Goal: Transaction & Acquisition: Purchase product/service

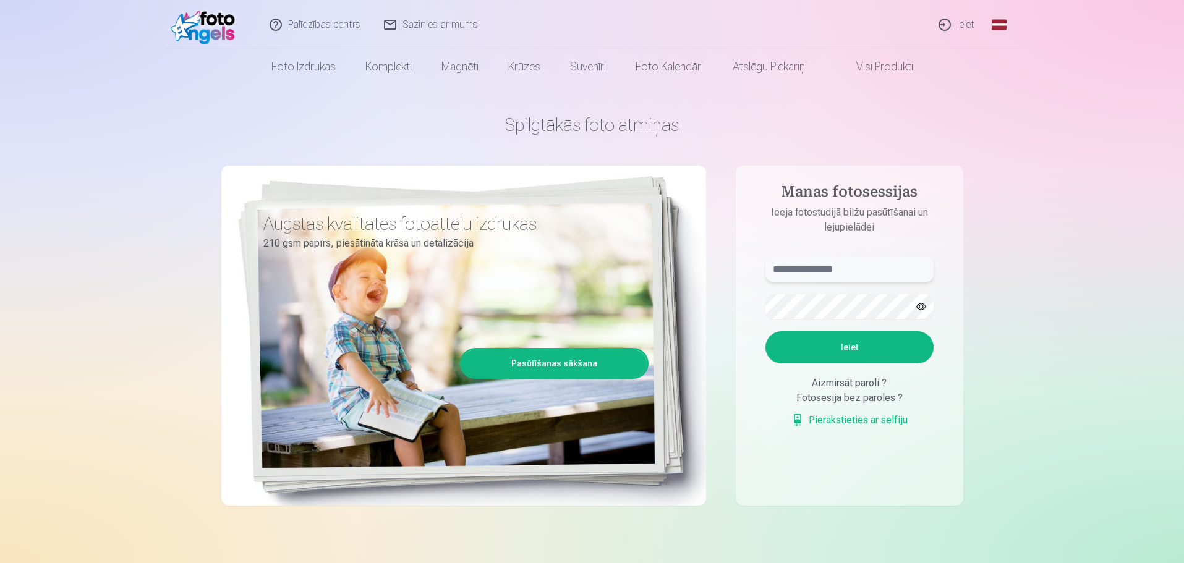
click at [820, 271] on input "text" at bounding box center [850, 269] width 168 height 25
click at [853, 353] on button "Ieiet" at bounding box center [850, 347] width 168 height 32
click at [927, 304] on button "button" at bounding box center [921, 306] width 23 height 23
click at [806, 269] on input "**********" at bounding box center [850, 269] width 168 height 25
type input "**********"
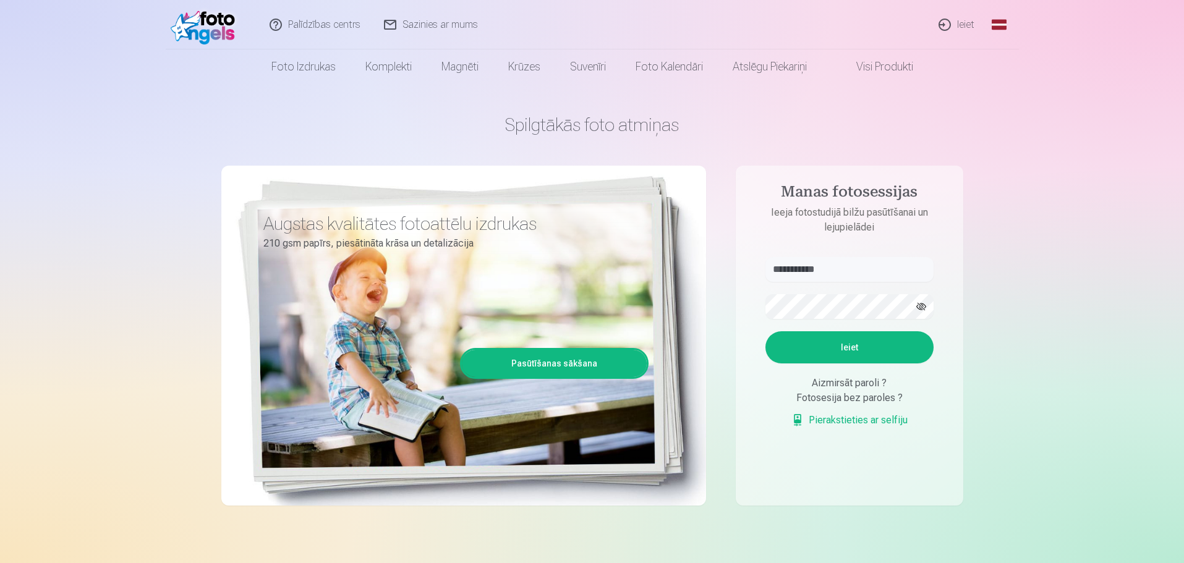
click at [855, 361] on button "Ieiet" at bounding box center [850, 347] width 168 height 32
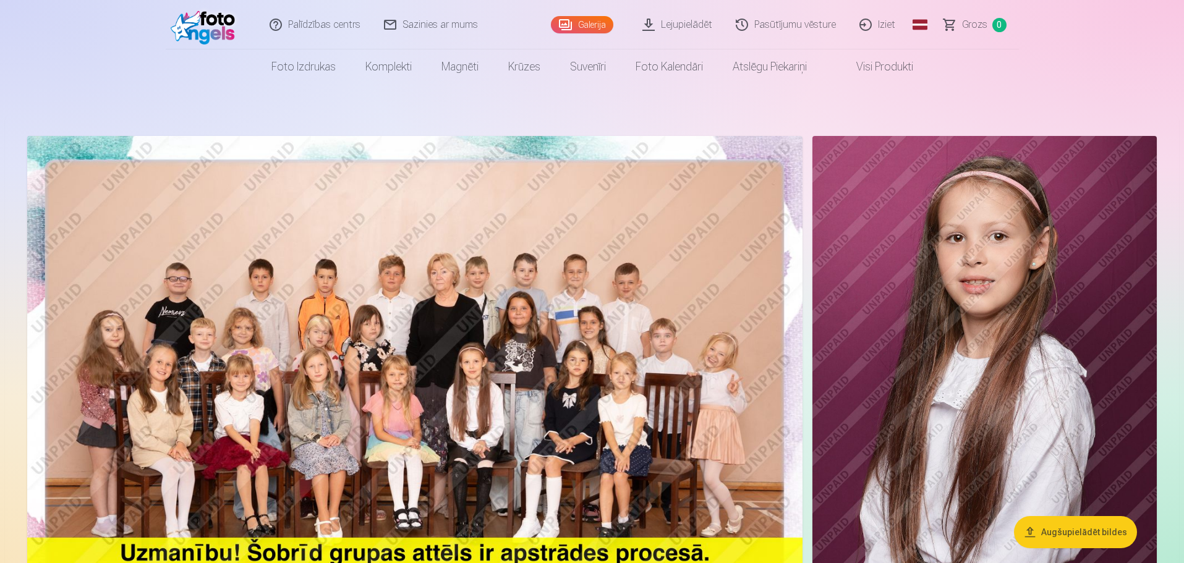
click at [900, 70] on link "Visi produkti" at bounding box center [875, 66] width 106 height 35
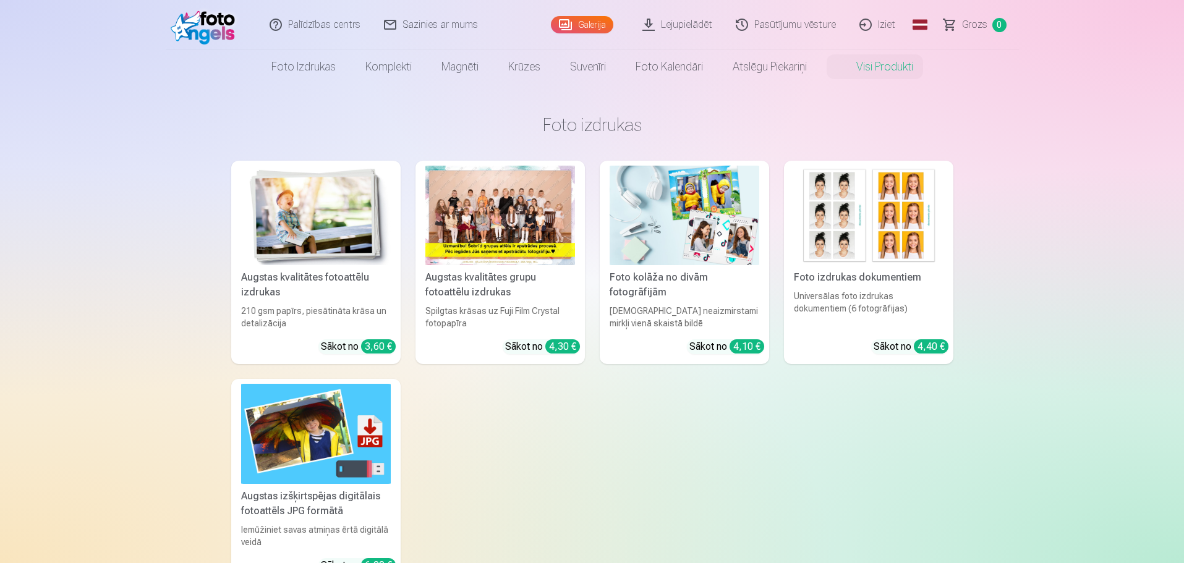
click at [551, 219] on div at bounding box center [500, 216] width 150 height 100
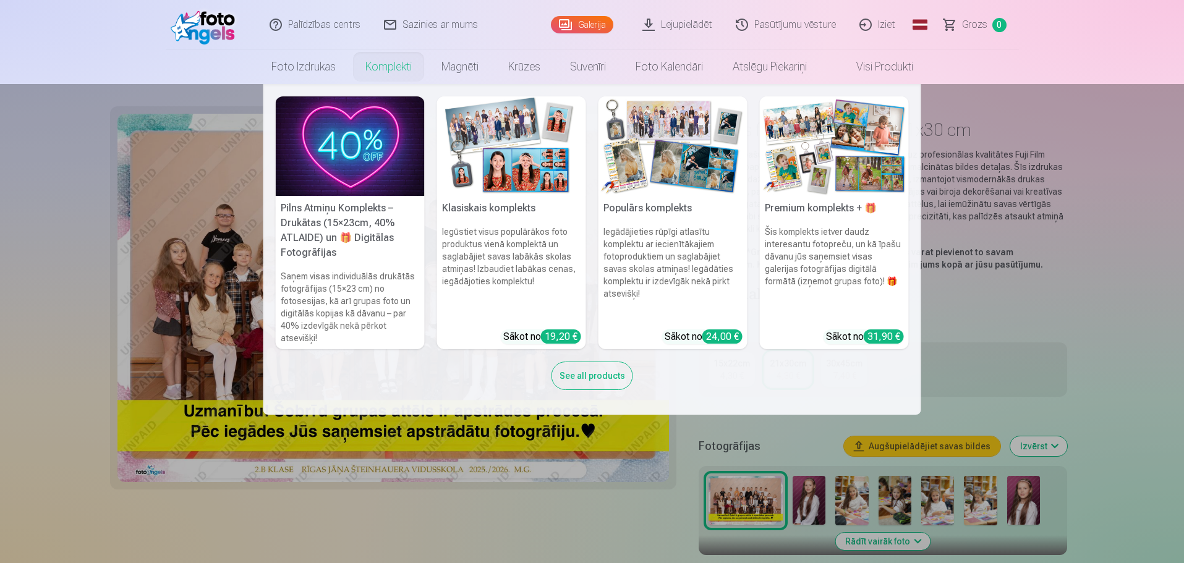
click at [386, 113] on img at bounding box center [350, 146] width 149 height 100
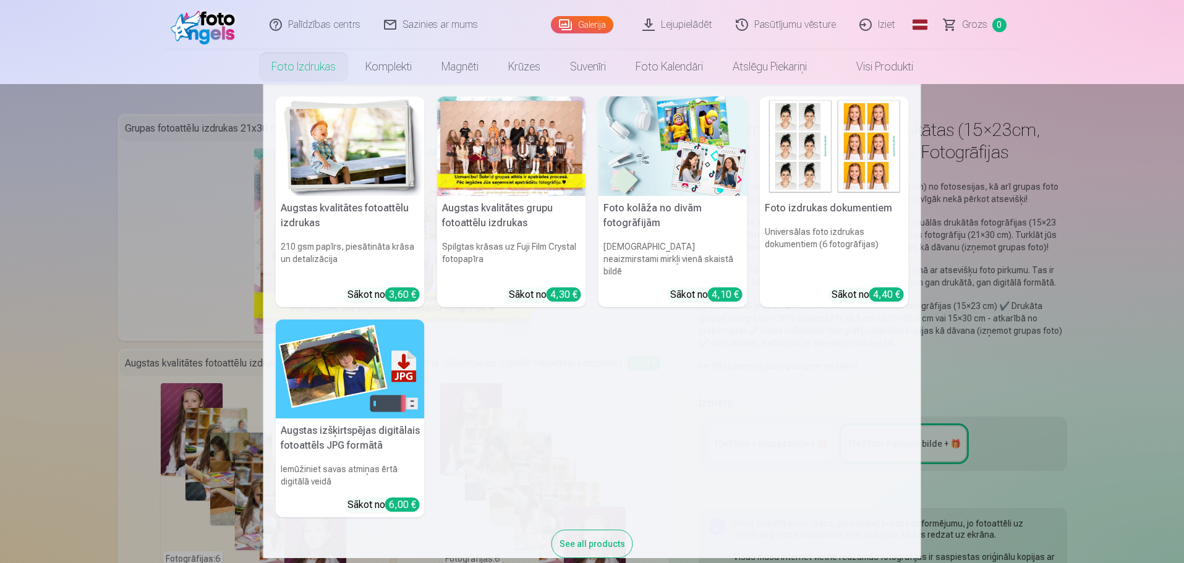
click at [287, 72] on link "Foto izdrukas" at bounding box center [304, 66] width 94 height 35
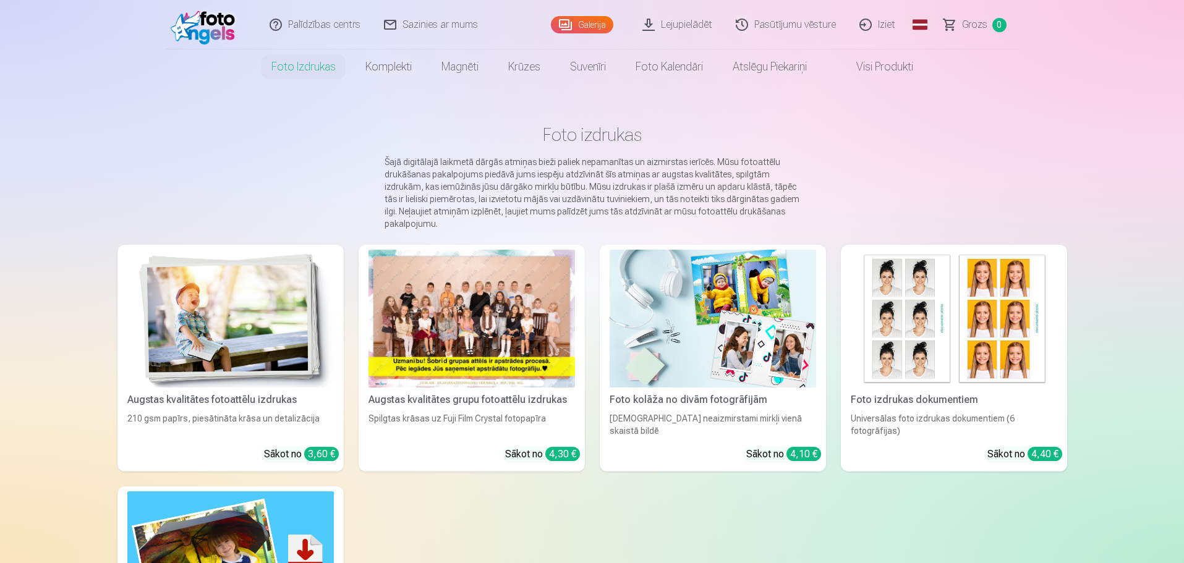
click at [254, 365] on img at bounding box center [230, 319] width 207 height 138
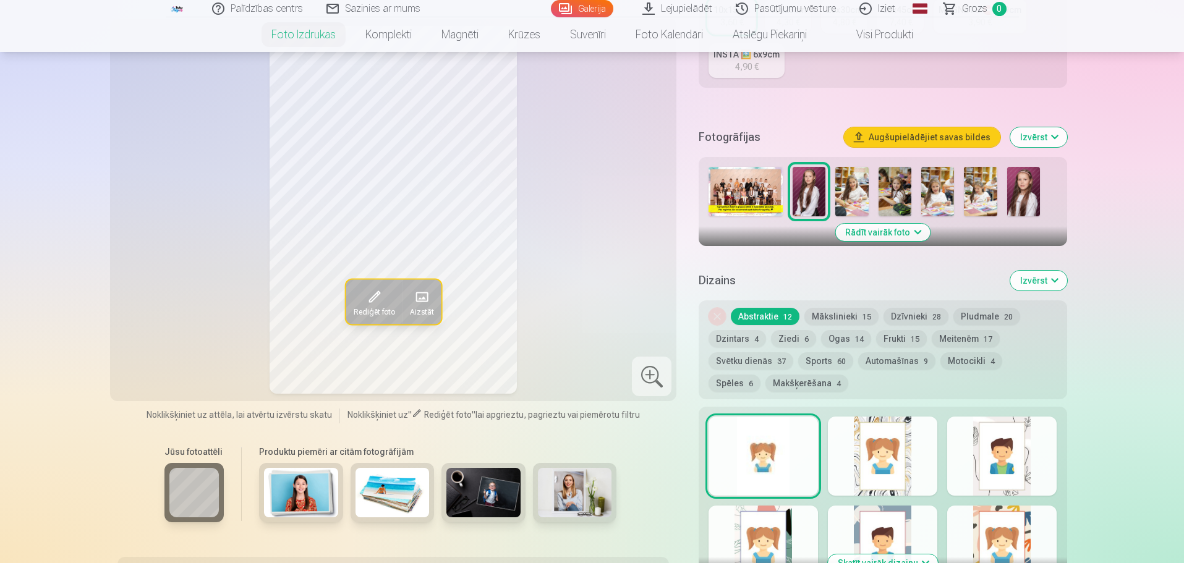
scroll to position [309, 0]
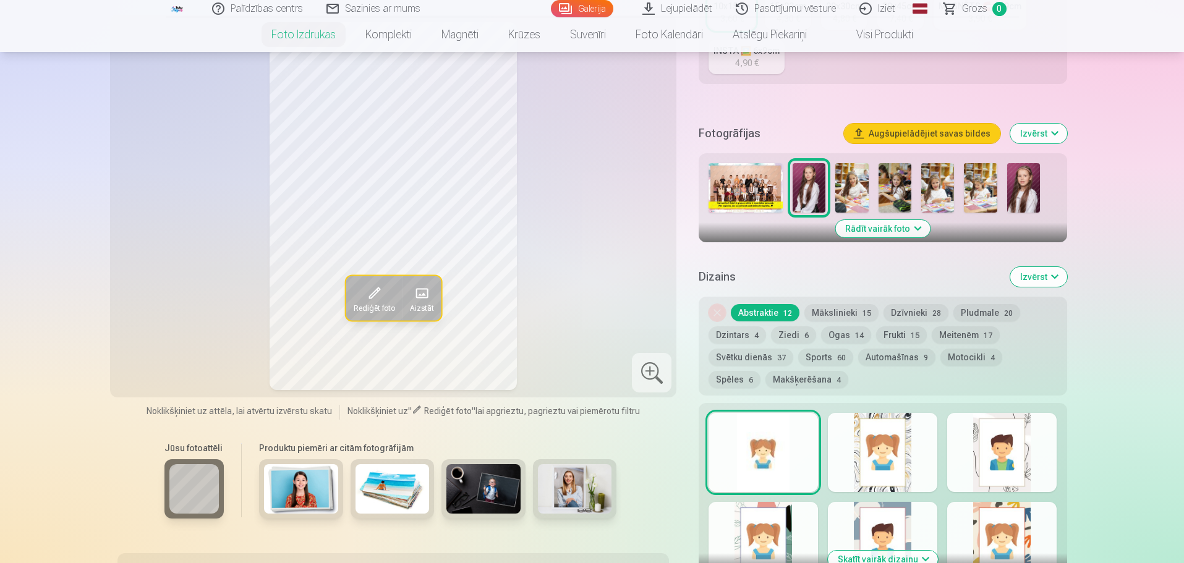
click at [330, 490] on img at bounding box center [301, 488] width 74 height 49
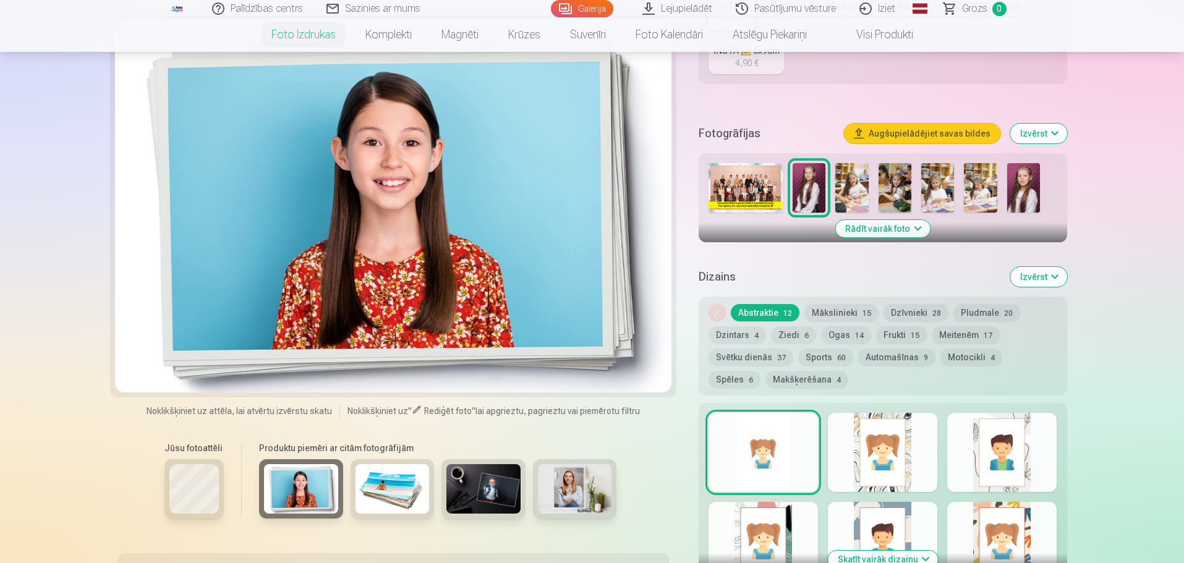
click at [402, 468] on img at bounding box center [393, 488] width 74 height 49
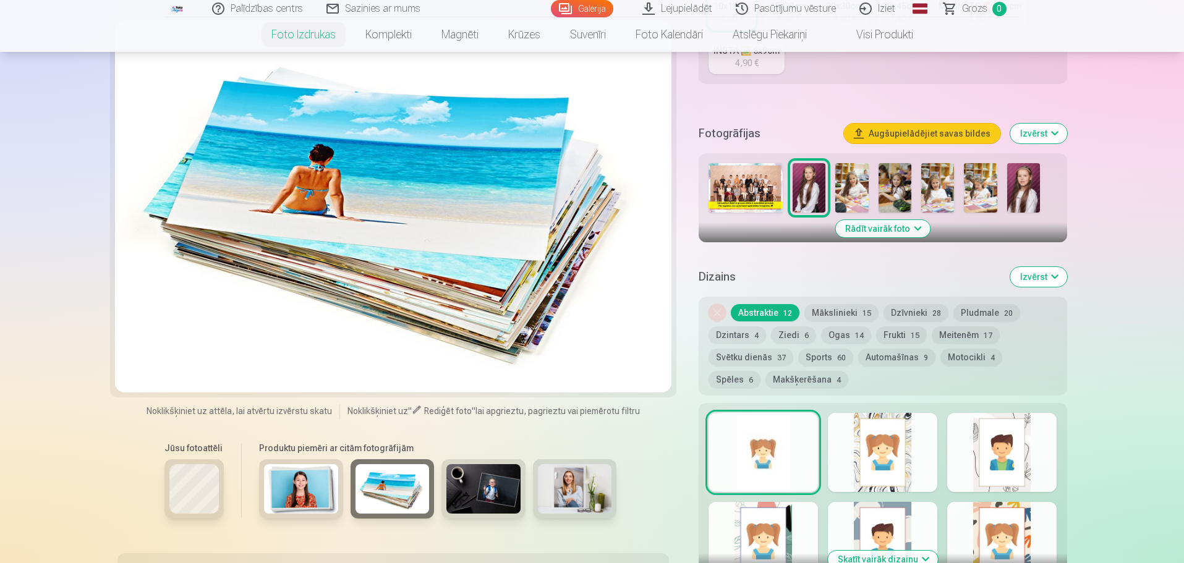
click at [469, 467] on img at bounding box center [483, 488] width 74 height 49
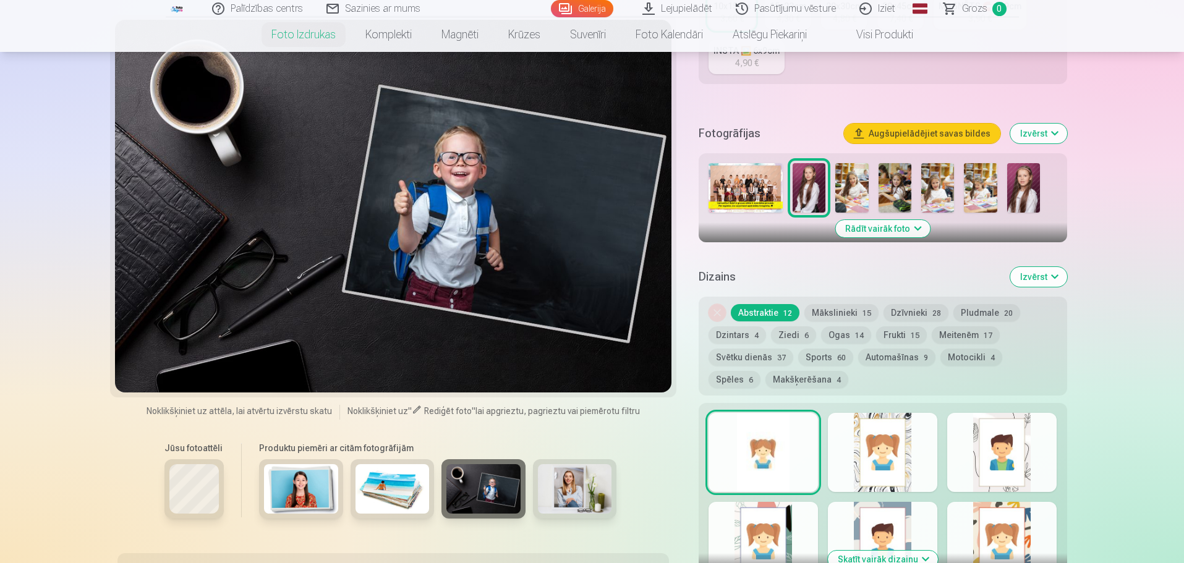
click at [547, 466] on img at bounding box center [575, 488] width 74 height 49
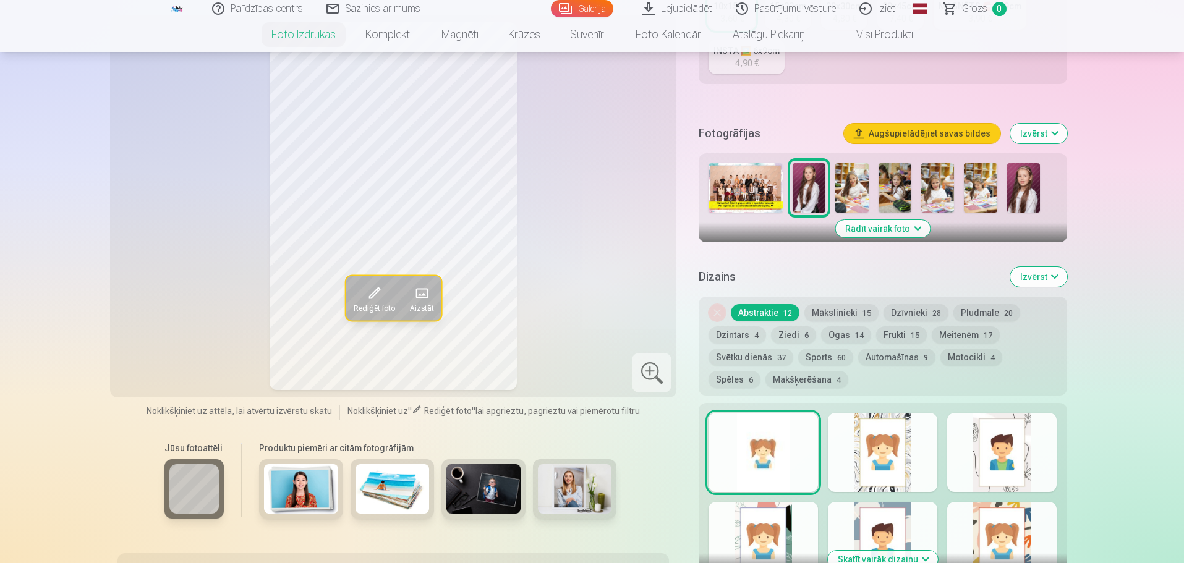
scroll to position [0, 0]
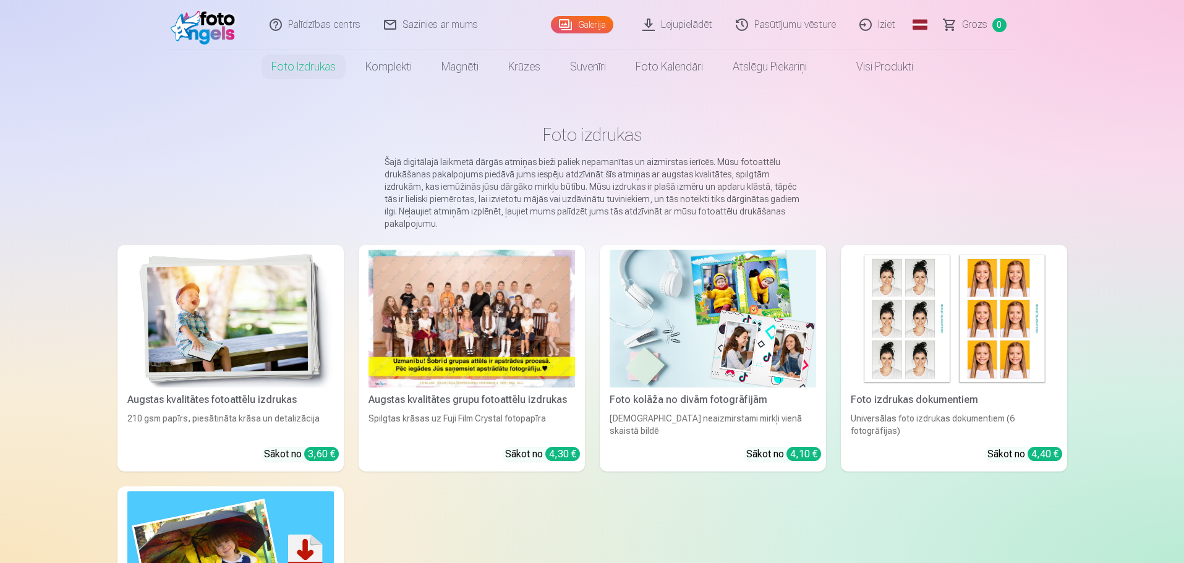
click at [469, 304] on div at bounding box center [472, 319] width 207 height 138
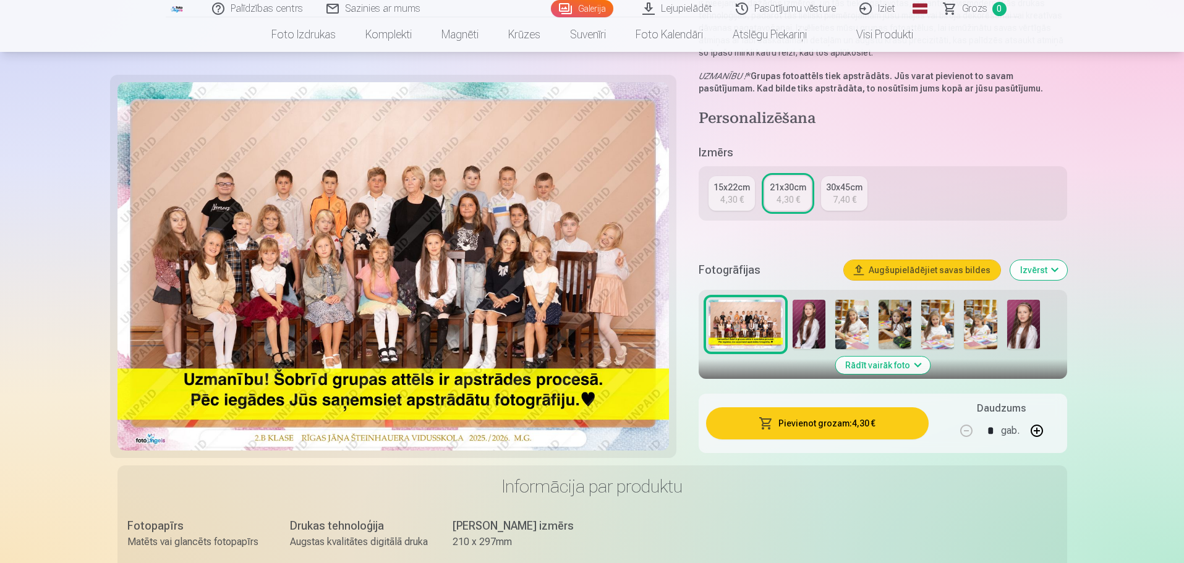
scroll to position [186, 0]
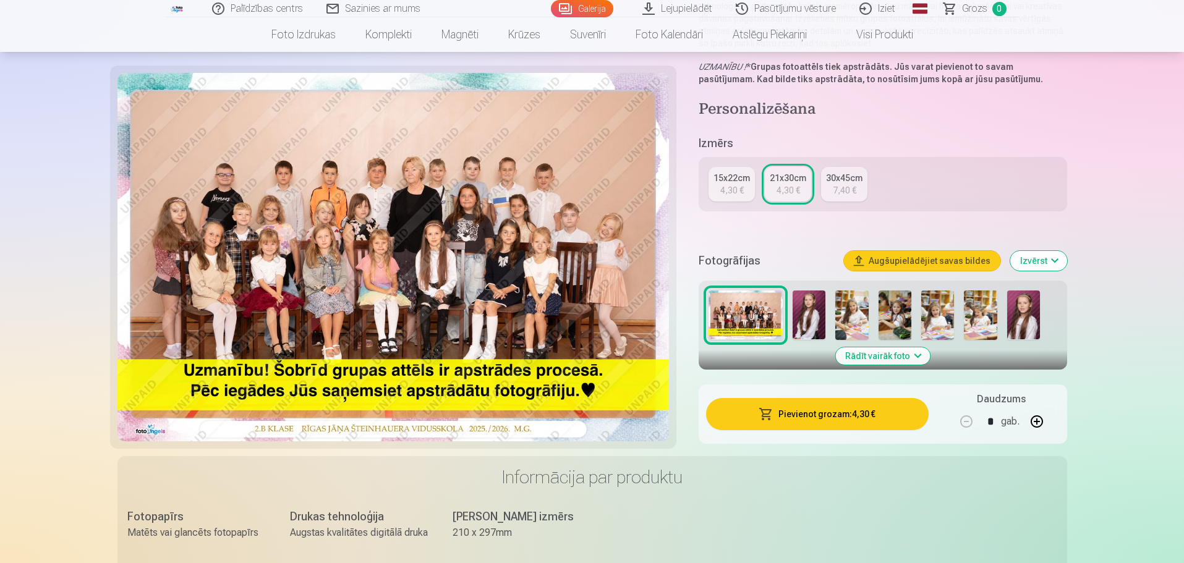
click at [1043, 259] on button "Izvērst" at bounding box center [1038, 261] width 57 height 20
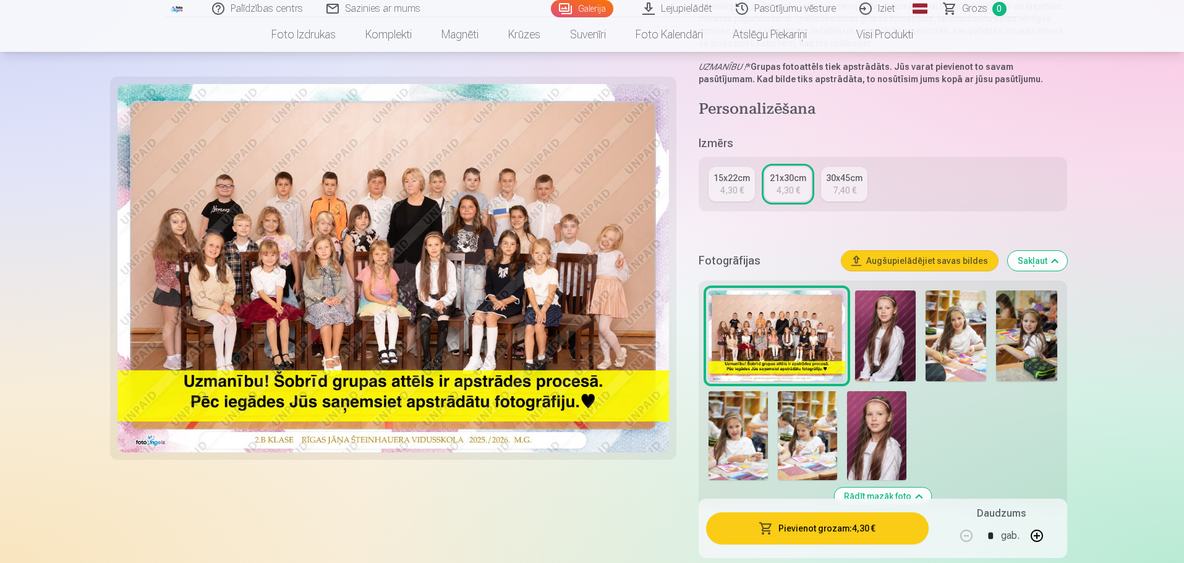
scroll to position [247, 0]
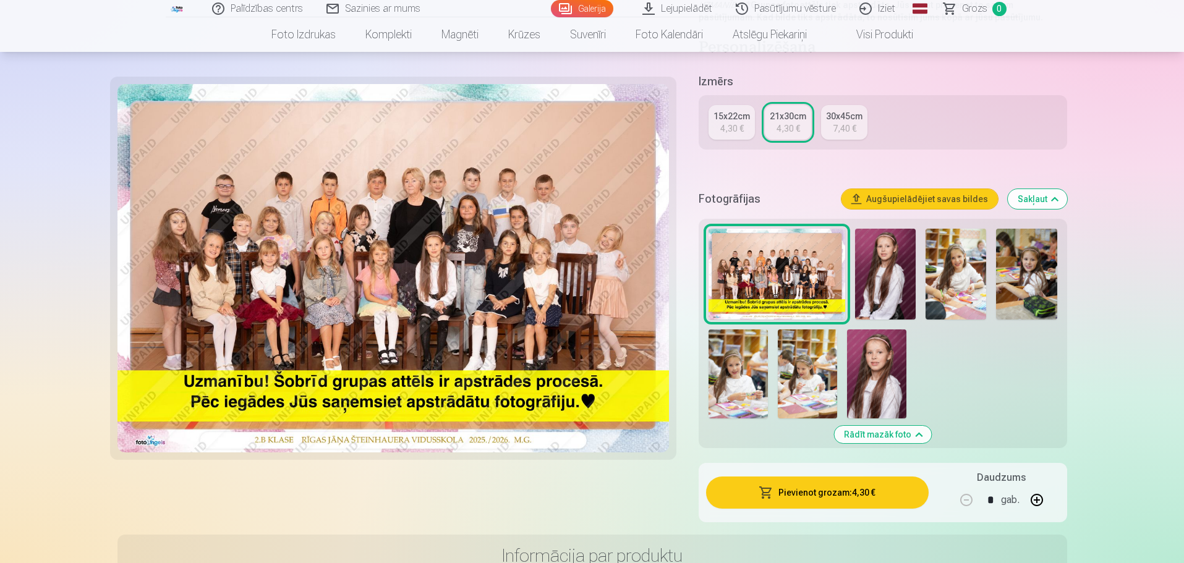
click at [875, 274] on img at bounding box center [885, 274] width 61 height 91
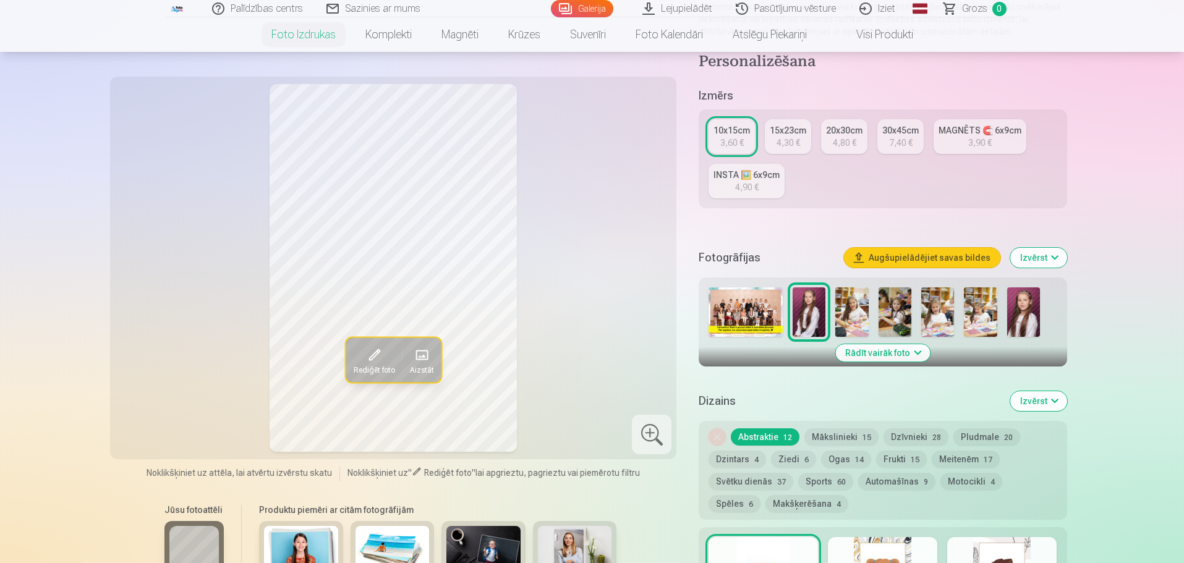
scroll to position [186, 0]
click at [1013, 296] on img at bounding box center [1023, 311] width 33 height 49
click at [798, 305] on img at bounding box center [809, 311] width 33 height 49
click at [1032, 310] on img at bounding box center [1023, 311] width 33 height 49
click at [911, 309] on div at bounding box center [883, 311] width 358 height 59
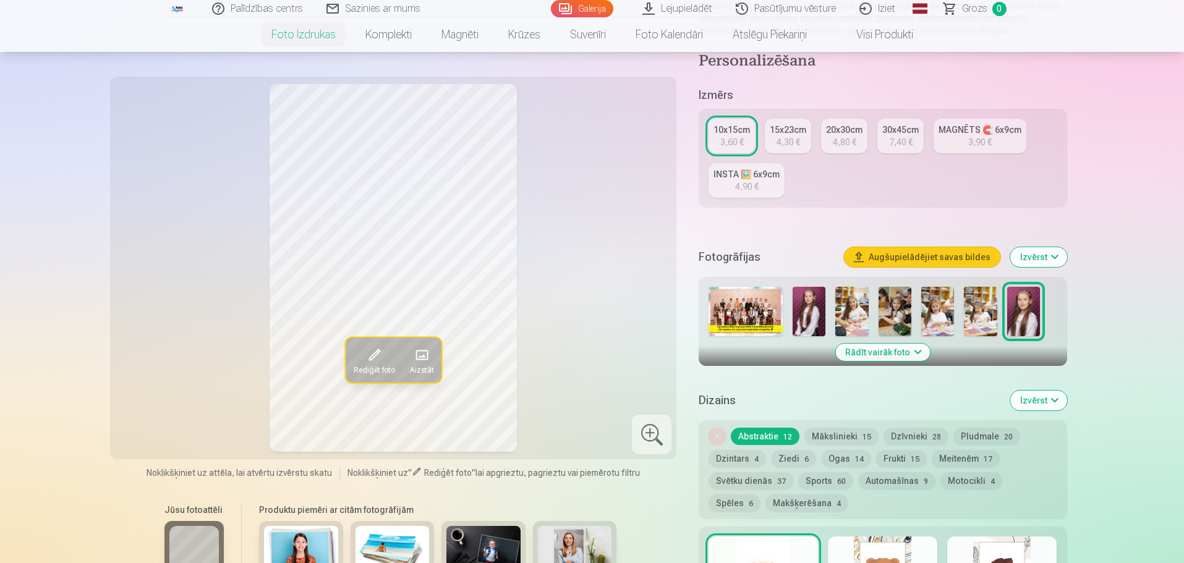
click at [885, 315] on img at bounding box center [895, 311] width 33 height 49
click at [945, 315] on img at bounding box center [937, 311] width 33 height 49
click at [968, 315] on img at bounding box center [980, 311] width 33 height 49
click at [900, 356] on button "Rādīt vairāk foto" at bounding box center [882, 352] width 95 height 17
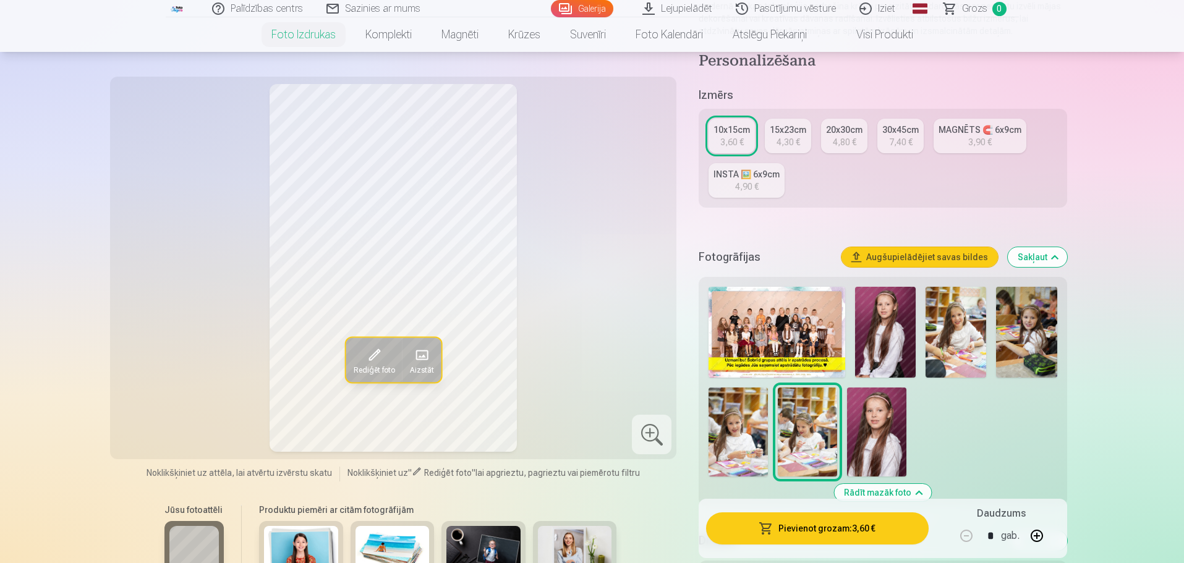
click at [953, 328] on img at bounding box center [956, 332] width 61 height 91
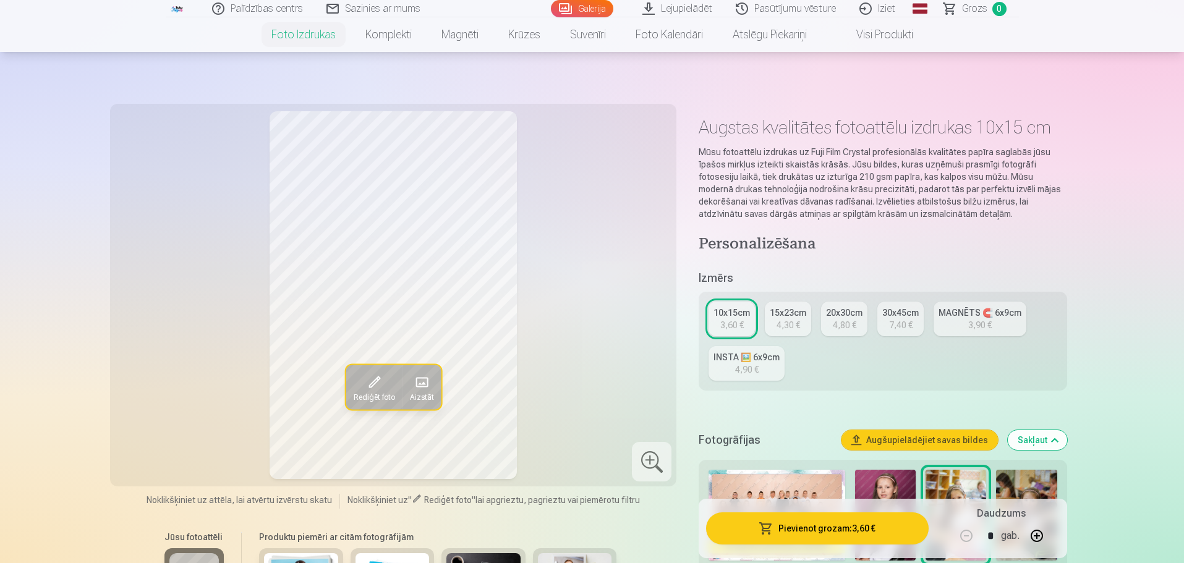
scroll to position [0, 0]
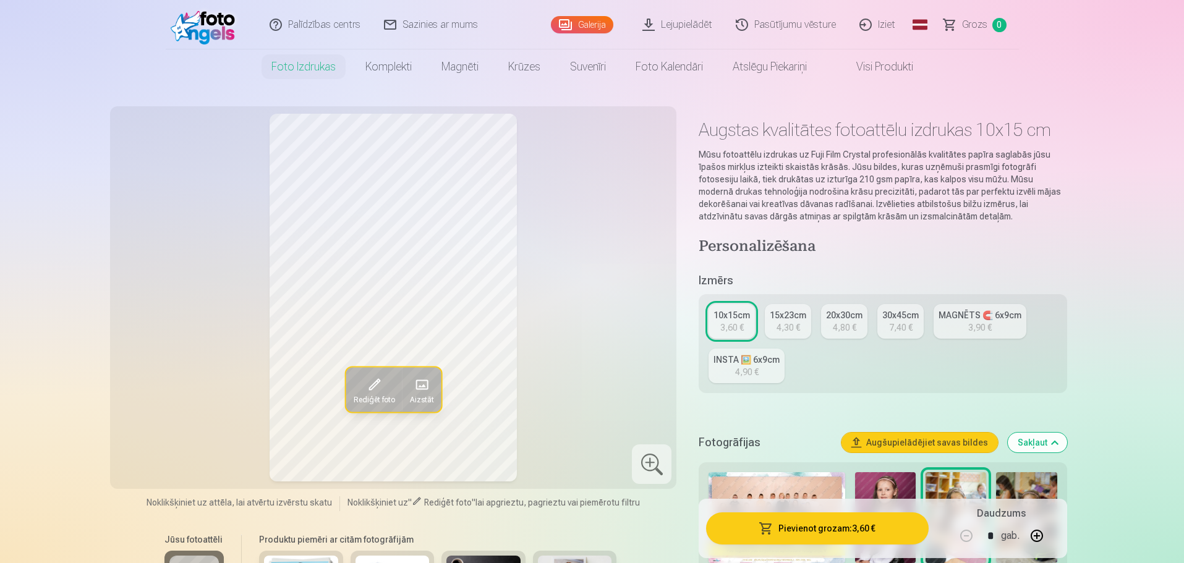
click at [797, 323] on div "4,30 €" at bounding box center [788, 328] width 23 height 12
click at [369, 396] on span "Rediģēt foto" at bounding box center [373, 399] width 41 height 10
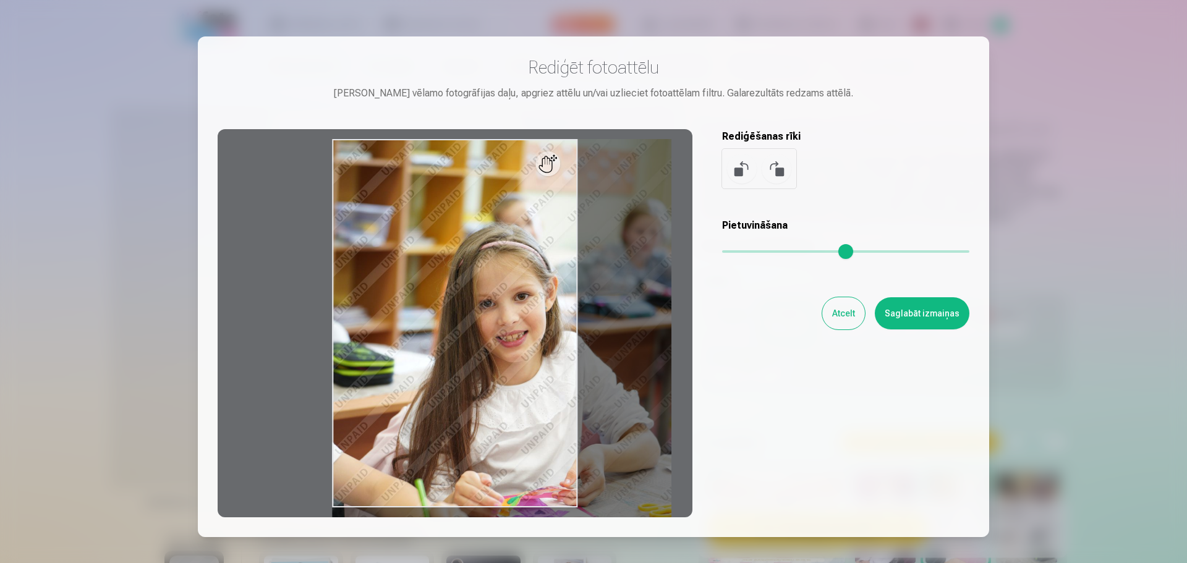
drag, startPoint x: 739, startPoint y: 248, endPoint x: 793, endPoint y: 283, distance: 64.3
click at [800, 253] on input "range" at bounding box center [845, 251] width 247 height 2
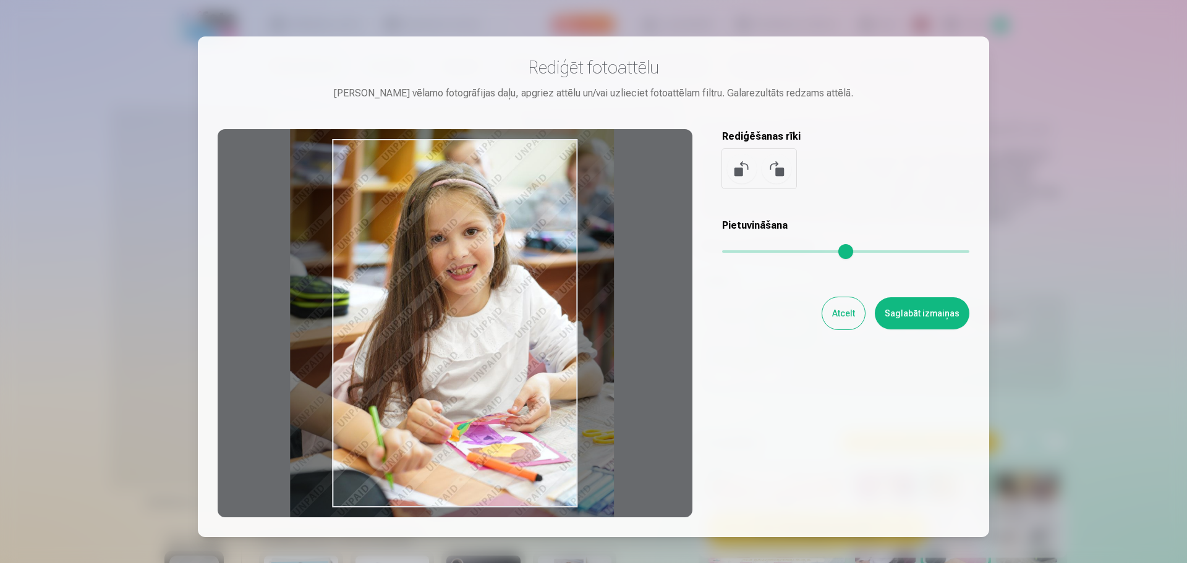
drag, startPoint x: 494, startPoint y: 347, endPoint x: 452, endPoint y: 289, distance: 71.2
click at [452, 289] on div at bounding box center [455, 323] width 475 height 388
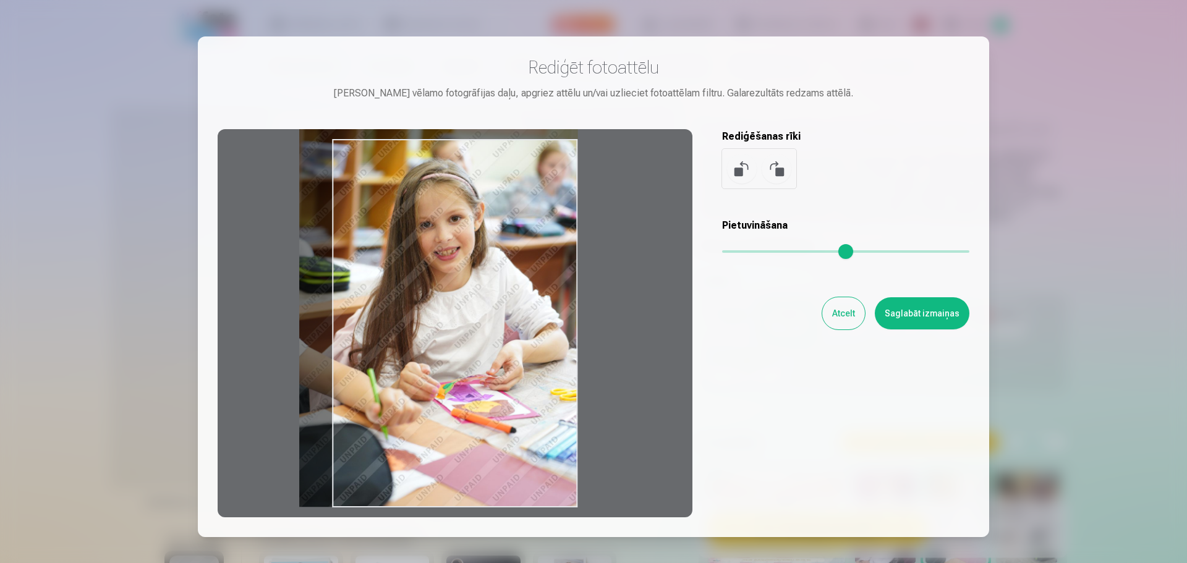
drag, startPoint x: 798, startPoint y: 255, endPoint x: 758, endPoint y: 252, distance: 40.3
click at [758, 252] on input "range" at bounding box center [845, 251] width 247 height 2
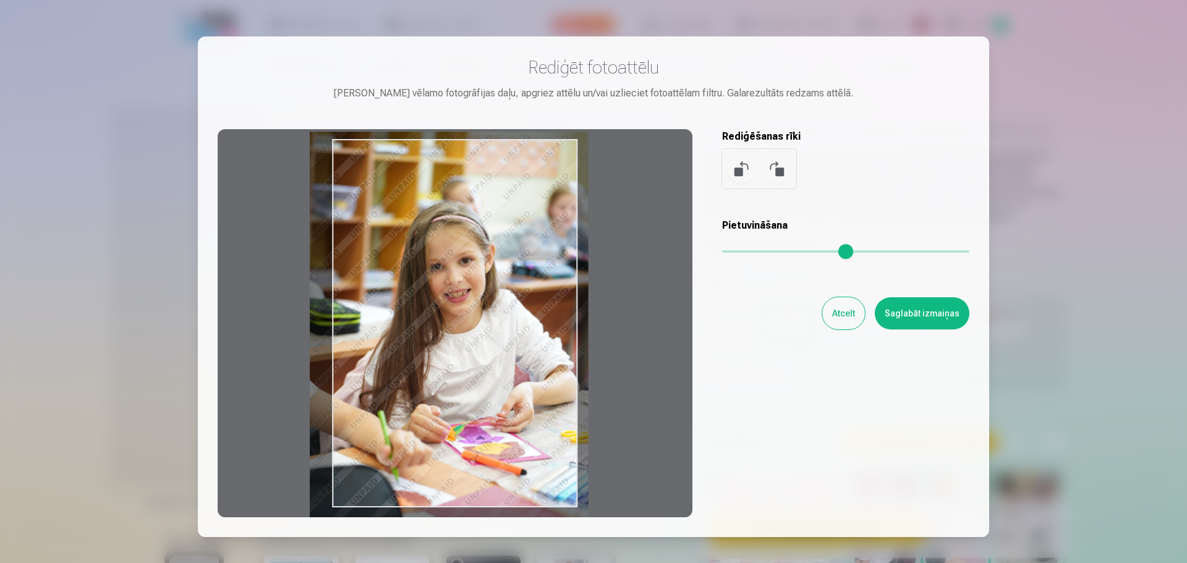
drag, startPoint x: 495, startPoint y: 370, endPoint x: 503, endPoint y: 407, distance: 38.6
click at [503, 407] on div at bounding box center [455, 323] width 475 height 388
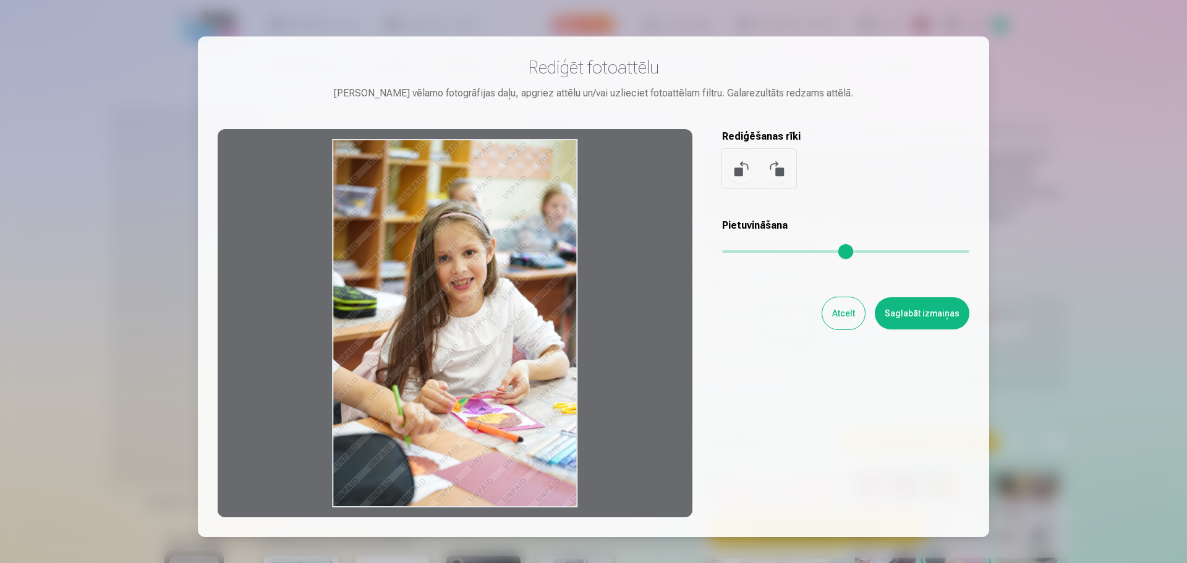
drag, startPoint x: 754, startPoint y: 252, endPoint x: 697, endPoint y: 250, distance: 56.9
type input "*"
click at [722, 250] on input "range" at bounding box center [845, 251] width 247 height 2
click at [843, 312] on button "Atcelt" at bounding box center [843, 313] width 43 height 32
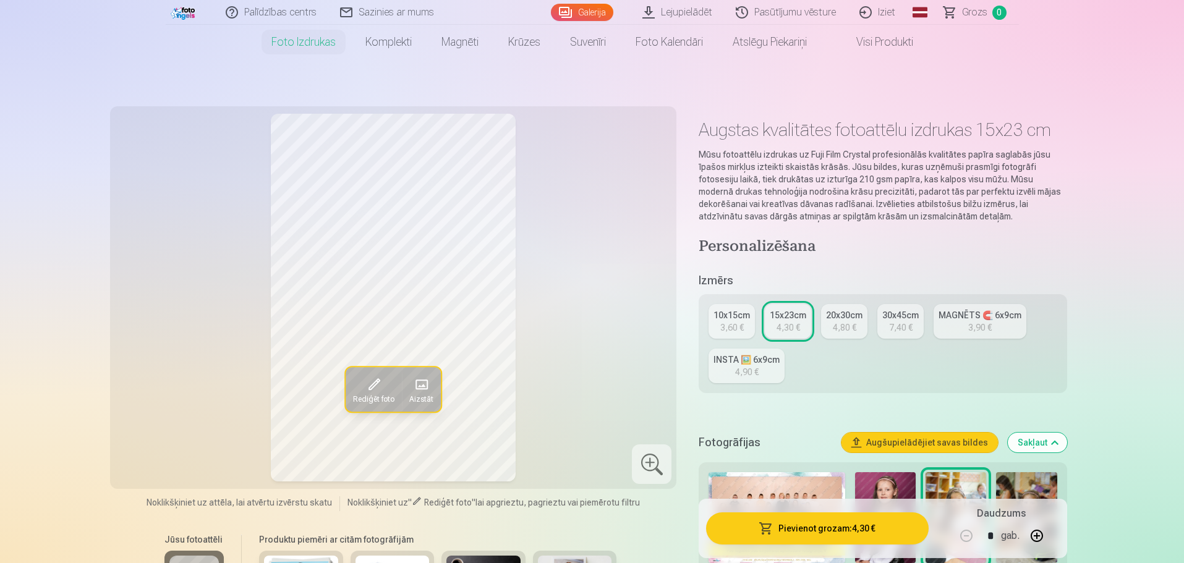
scroll to position [124, 0]
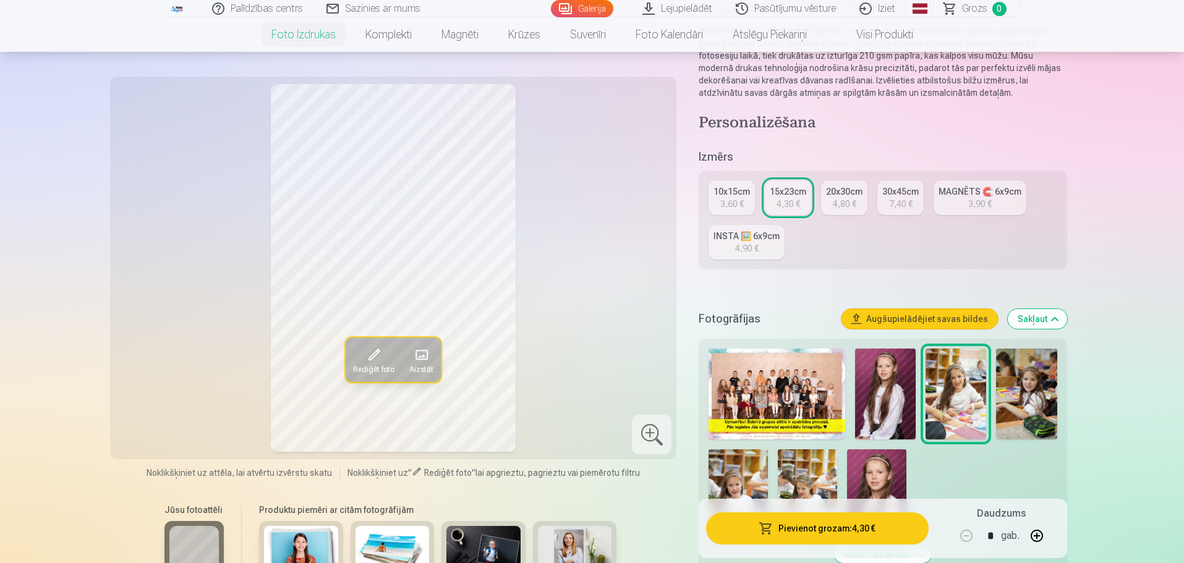
click at [892, 464] on img at bounding box center [876, 494] width 59 height 89
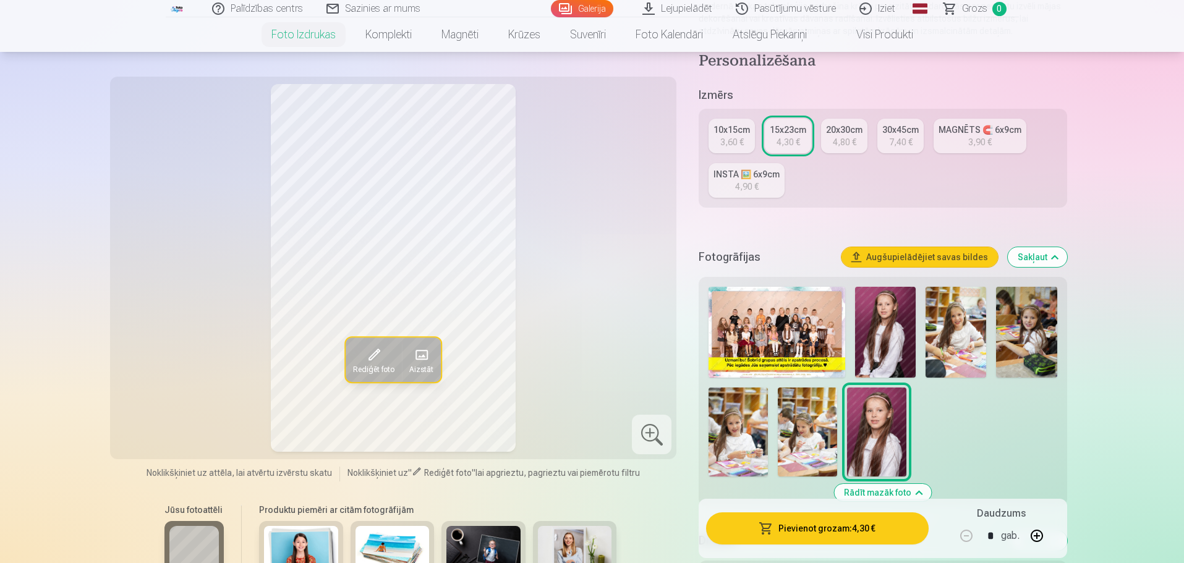
click at [368, 365] on span "Rediģēt foto" at bounding box center [373, 370] width 41 height 10
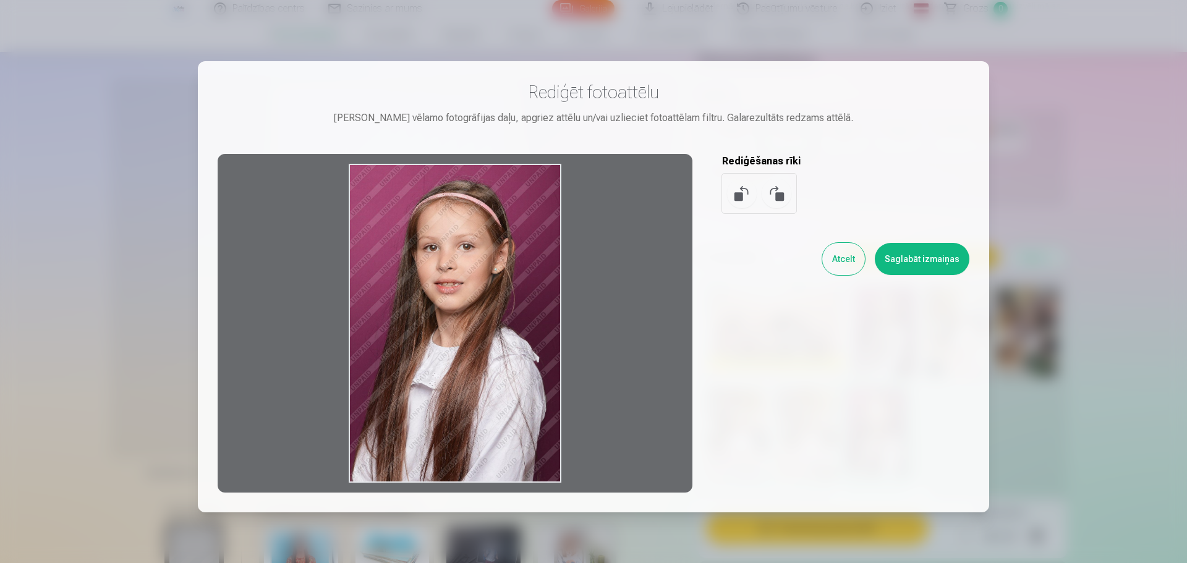
drag, startPoint x: 528, startPoint y: 190, endPoint x: 513, endPoint y: 252, distance: 64.2
click at [513, 252] on div at bounding box center [455, 323] width 475 height 339
drag, startPoint x: 469, startPoint y: 249, endPoint x: 527, endPoint y: 272, distance: 63.3
click at [527, 272] on div at bounding box center [455, 323] width 475 height 339
drag, startPoint x: 476, startPoint y: 293, endPoint x: 412, endPoint y: 335, distance: 76.0
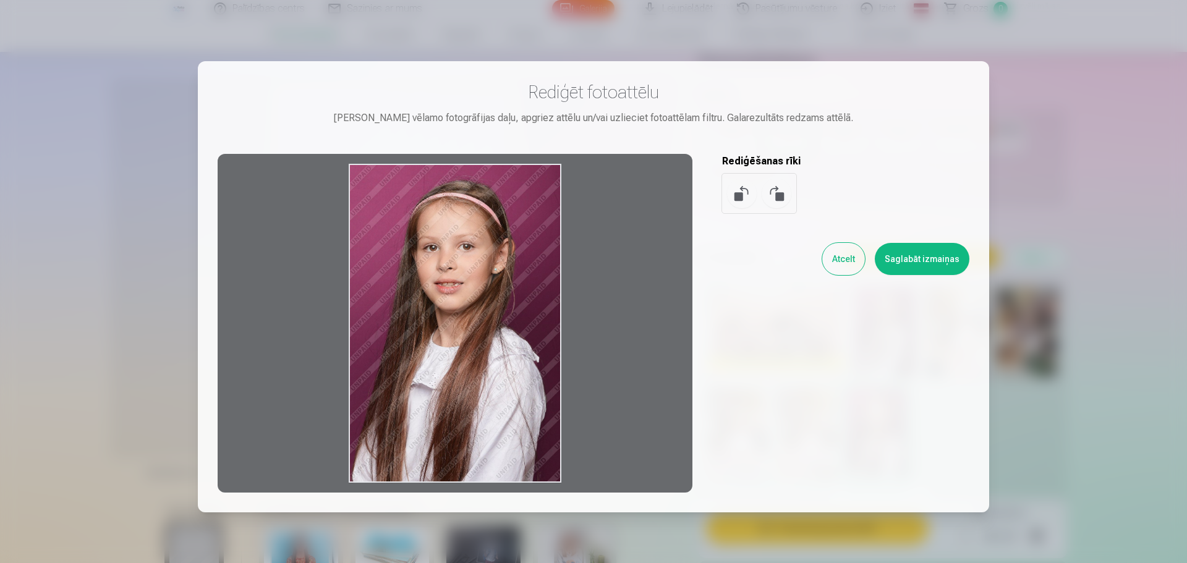
click at [413, 337] on div at bounding box center [455, 323] width 475 height 339
drag, startPoint x: 416, startPoint y: 275, endPoint x: 495, endPoint y: 280, distance: 78.7
click at [495, 280] on div at bounding box center [455, 323] width 475 height 339
drag, startPoint x: 474, startPoint y: 250, endPoint x: 825, endPoint y: 95, distance: 384.2
click at [475, 323] on div at bounding box center [455, 323] width 475 height 339
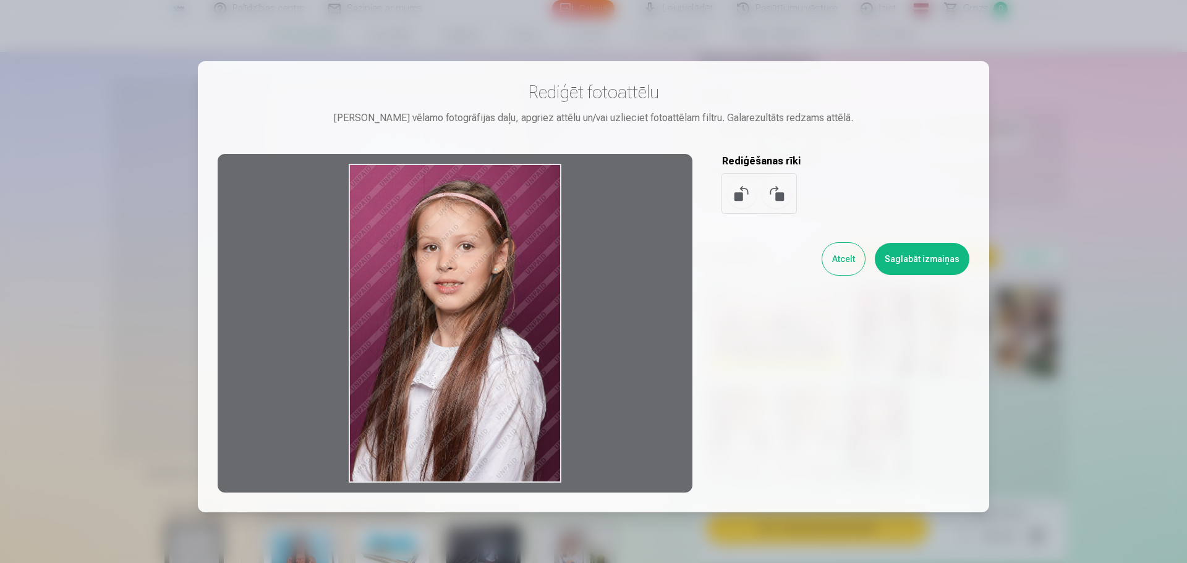
click at [841, 263] on button "Atcelt" at bounding box center [843, 259] width 43 height 32
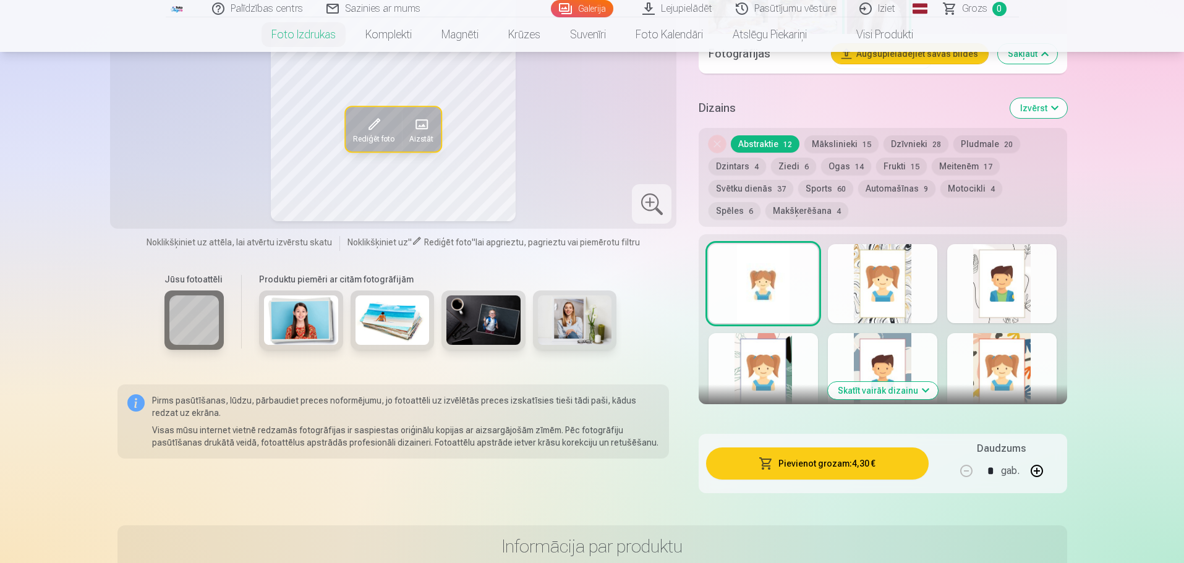
scroll to position [124, 0]
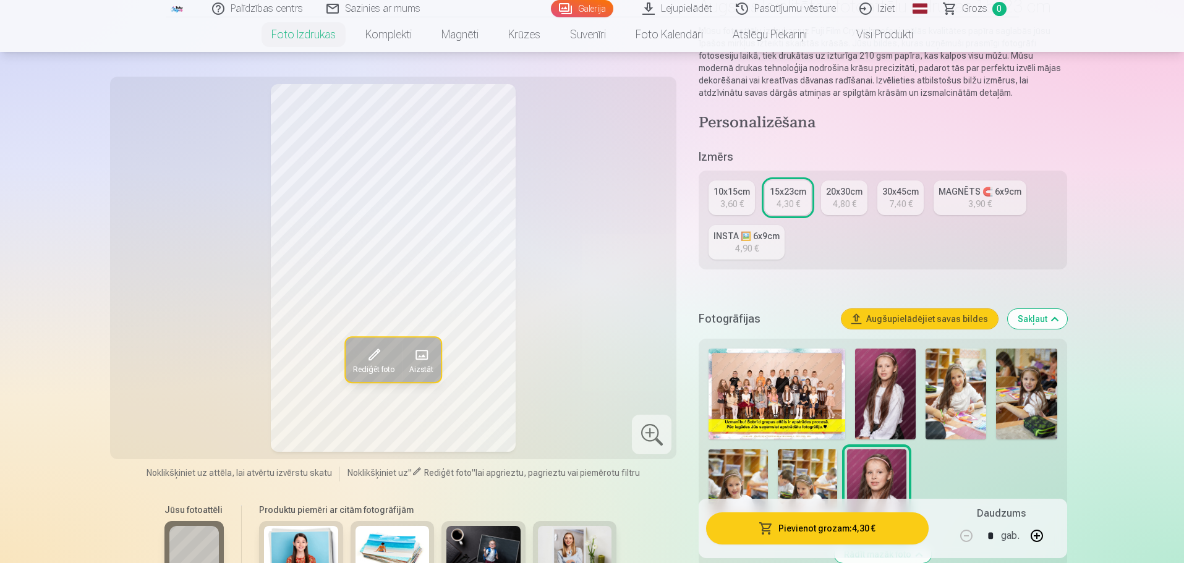
click at [1036, 377] on img at bounding box center [1026, 394] width 61 height 91
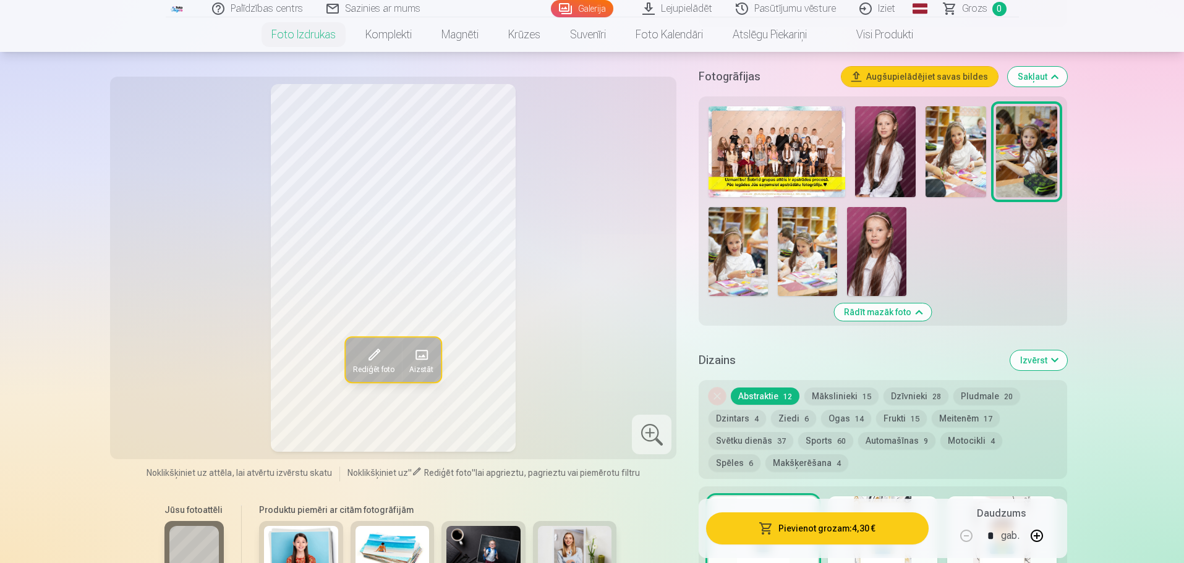
scroll to position [495, 0]
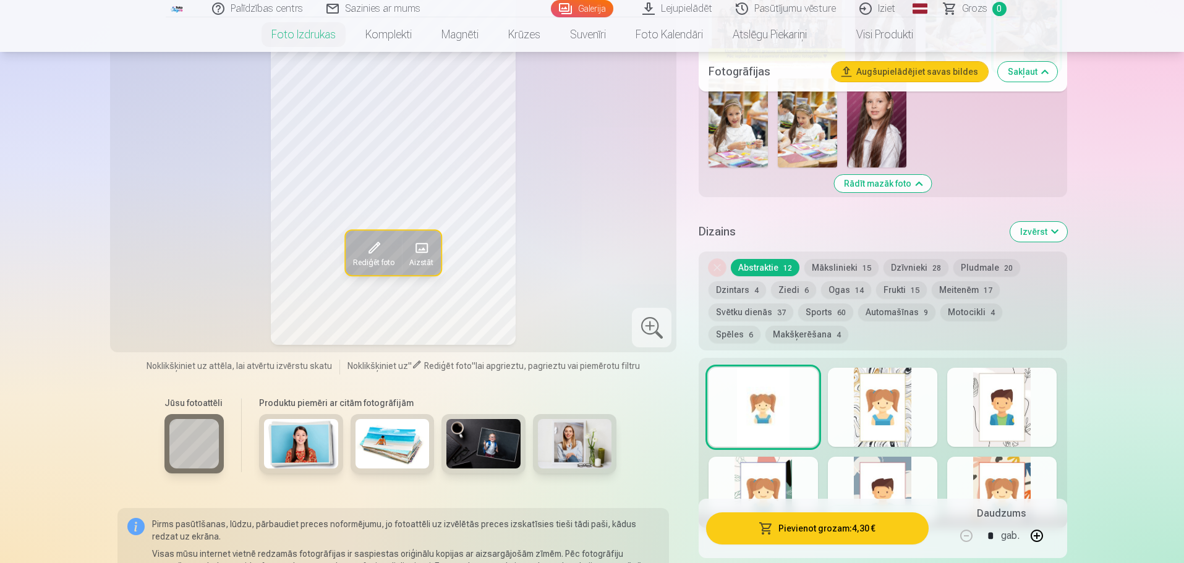
click at [767, 336] on button "Makšķerēšana 4" at bounding box center [807, 334] width 83 height 17
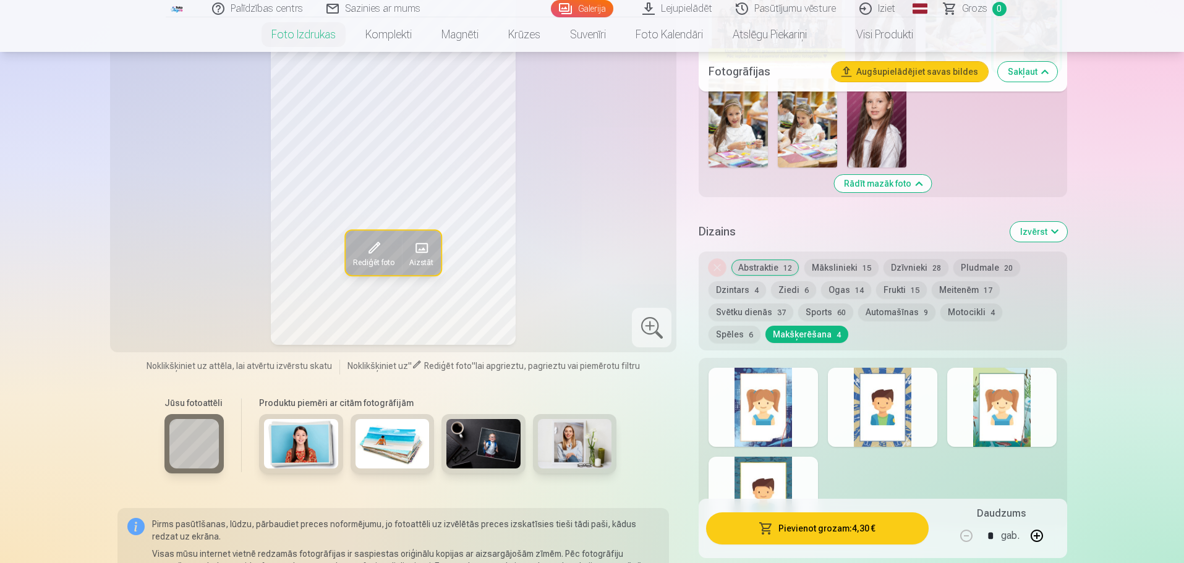
click at [761, 326] on button "Spēles 6" at bounding box center [735, 334] width 52 height 17
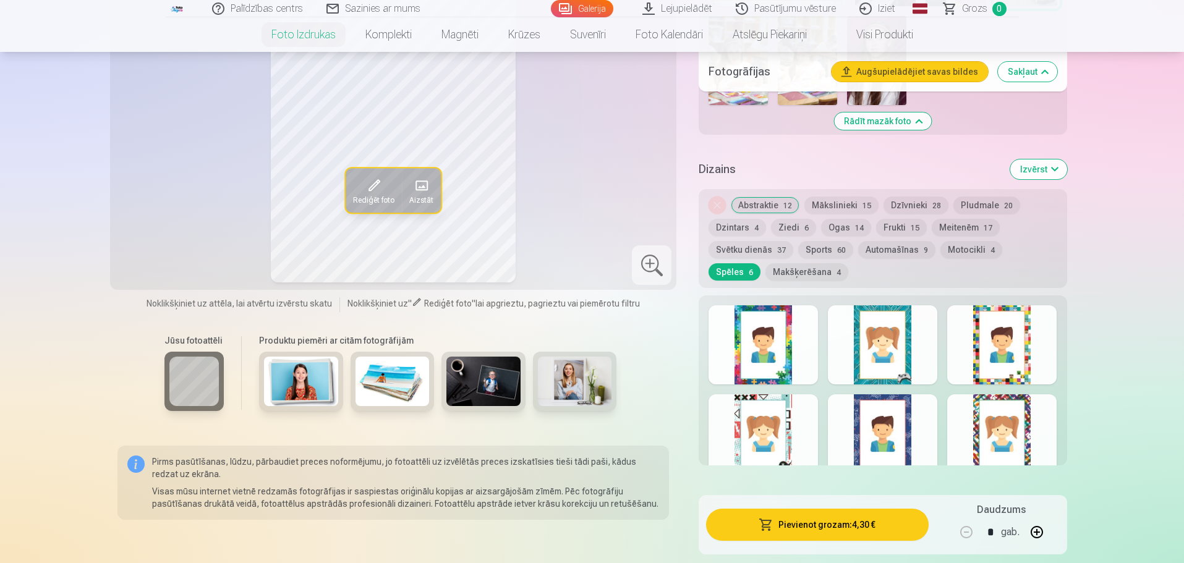
scroll to position [557, 0]
click at [774, 251] on button "Svētku dienās 37" at bounding box center [751, 250] width 85 height 17
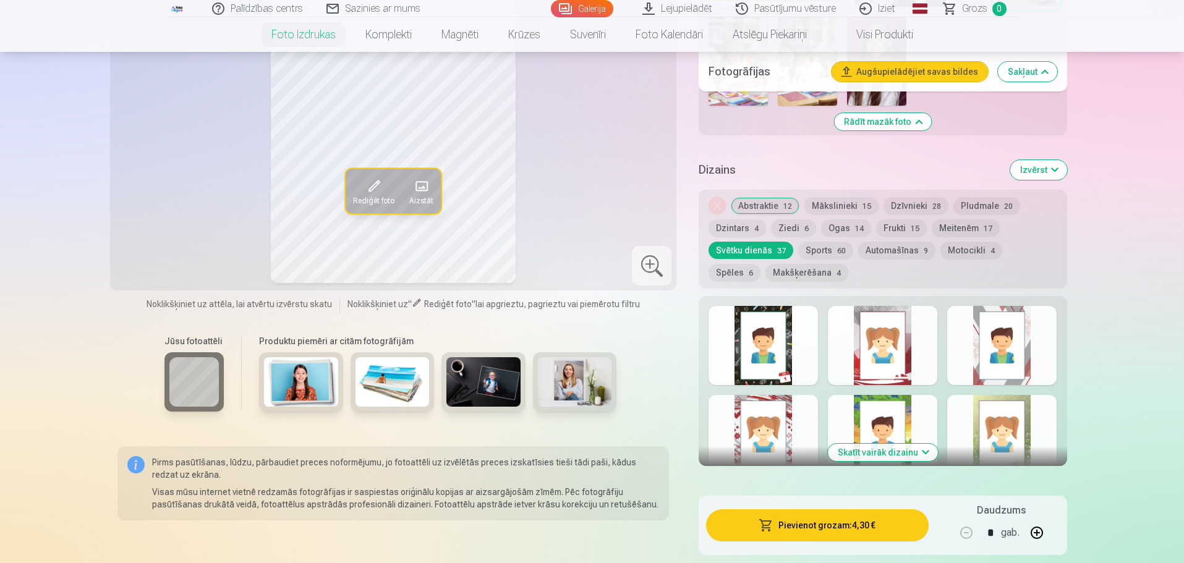
click at [780, 408] on div at bounding box center [763, 434] width 109 height 79
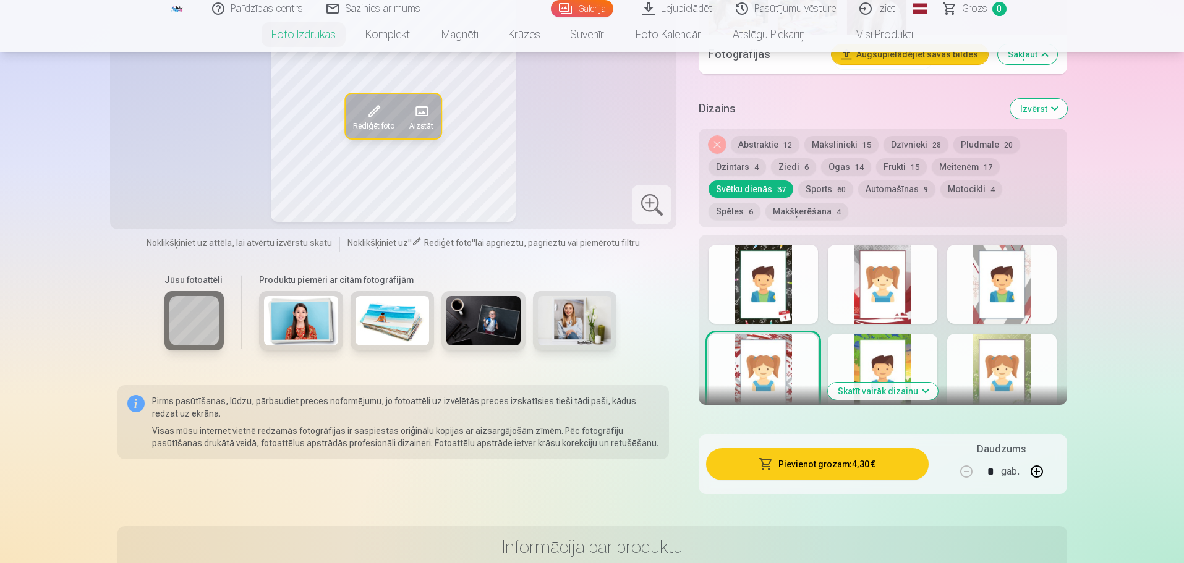
scroll to position [618, 0]
click at [902, 392] on button "Skatīt vairāk dizainu" at bounding box center [883, 390] width 110 height 17
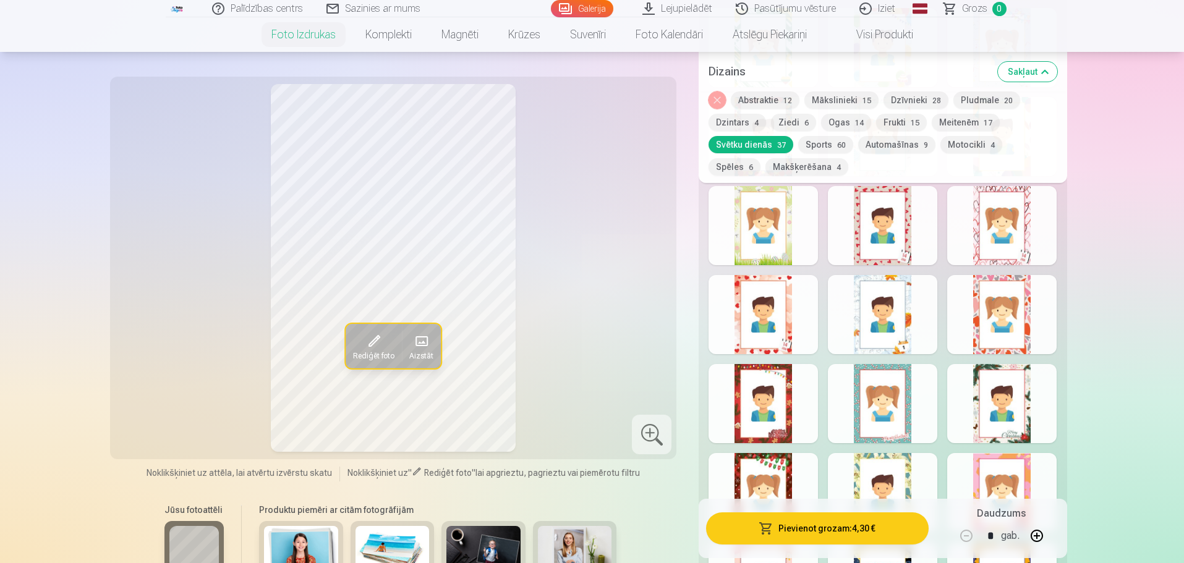
scroll to position [1299, 0]
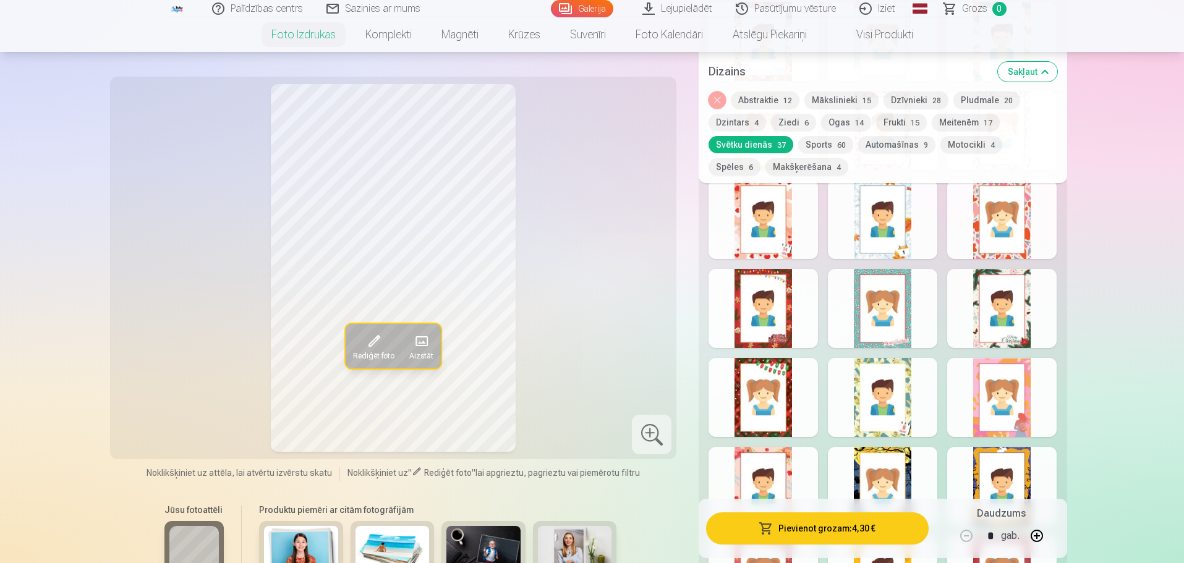
click at [1004, 400] on div at bounding box center [1001, 397] width 109 height 79
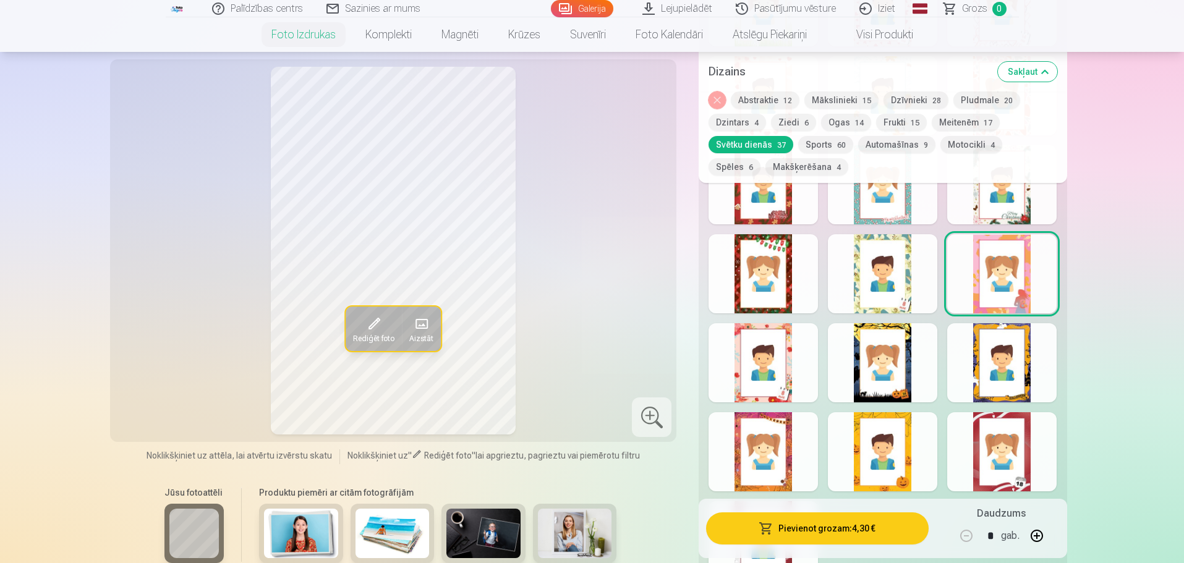
click at [800, 446] on div at bounding box center [763, 451] width 109 height 79
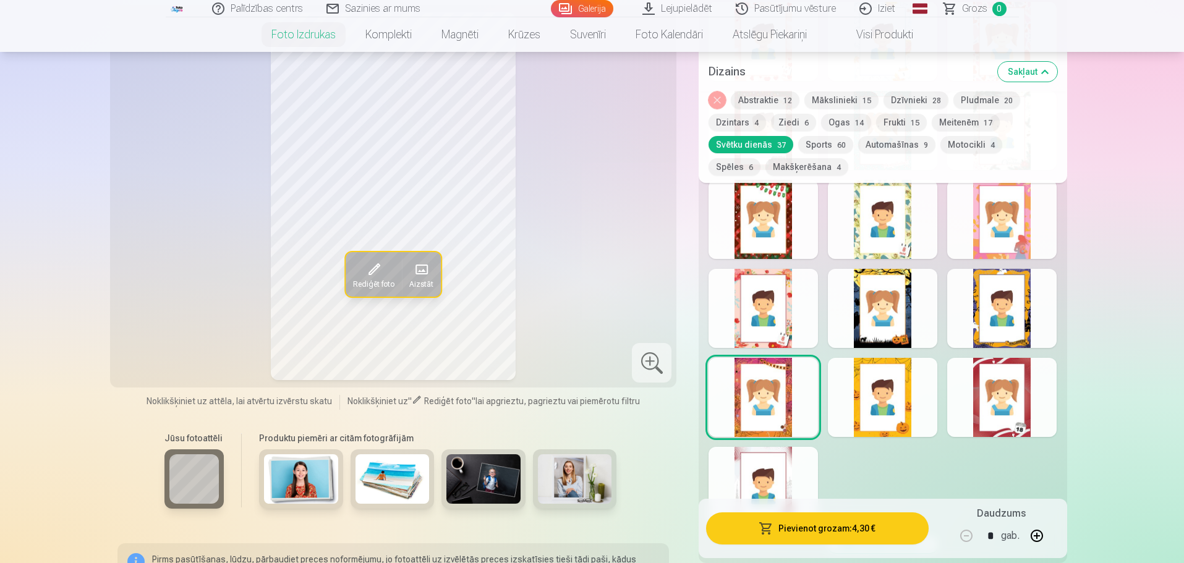
scroll to position [1608, 0]
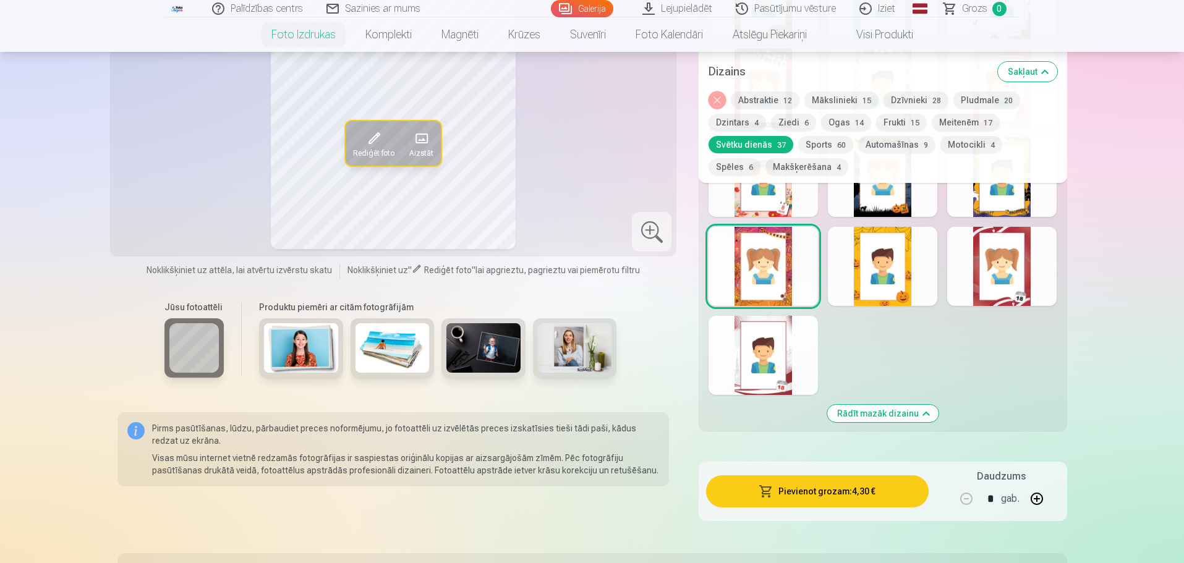
click at [795, 369] on div at bounding box center [763, 355] width 109 height 79
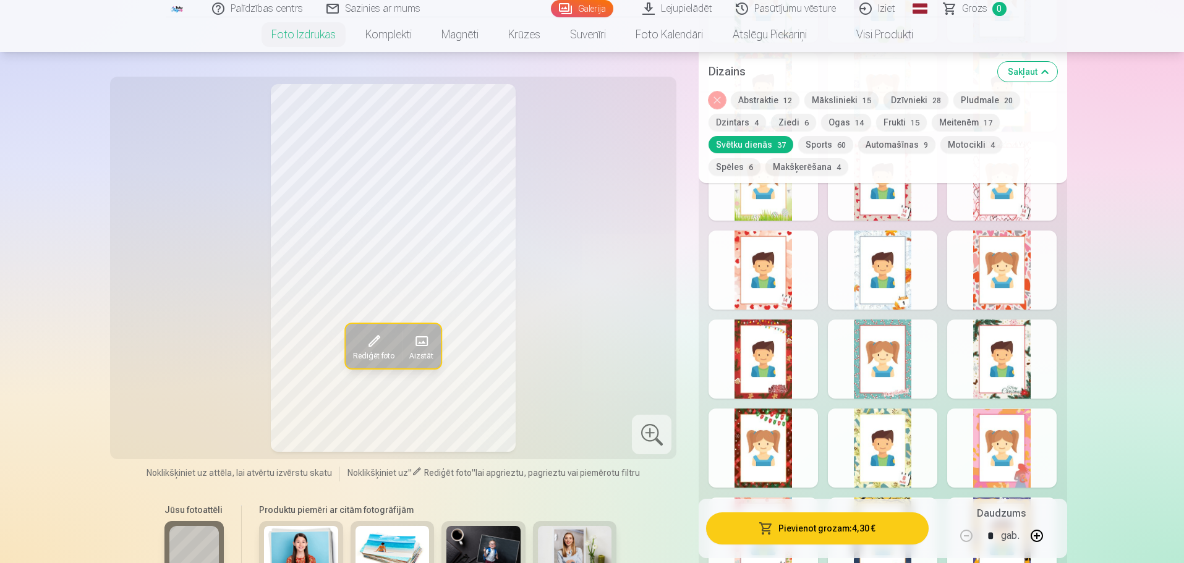
scroll to position [989, 0]
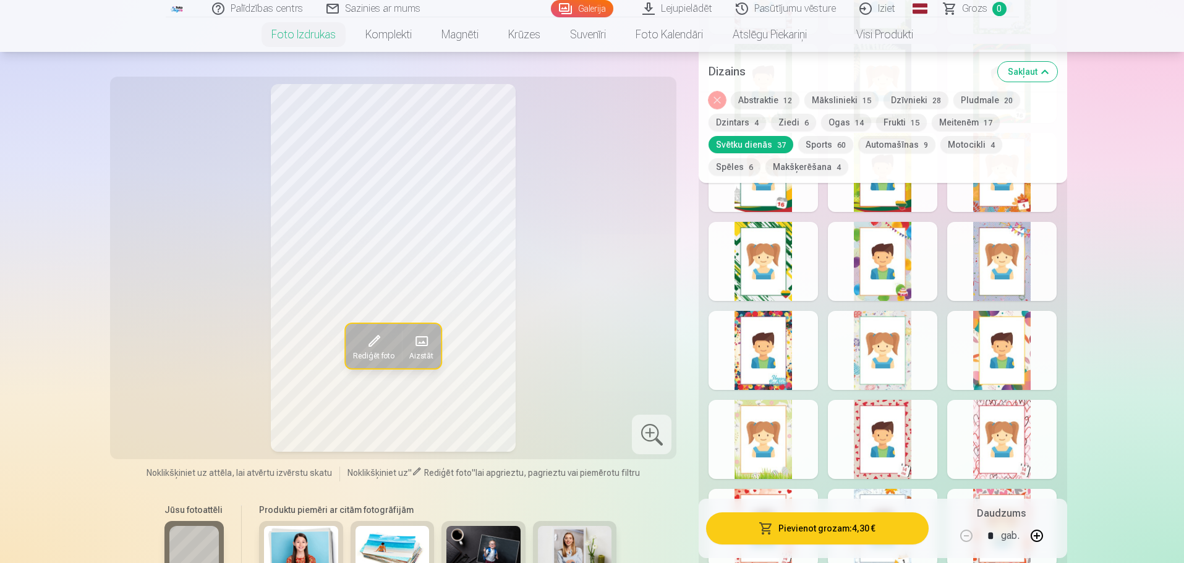
click at [965, 125] on button "Meitenēm 17" at bounding box center [966, 122] width 68 height 17
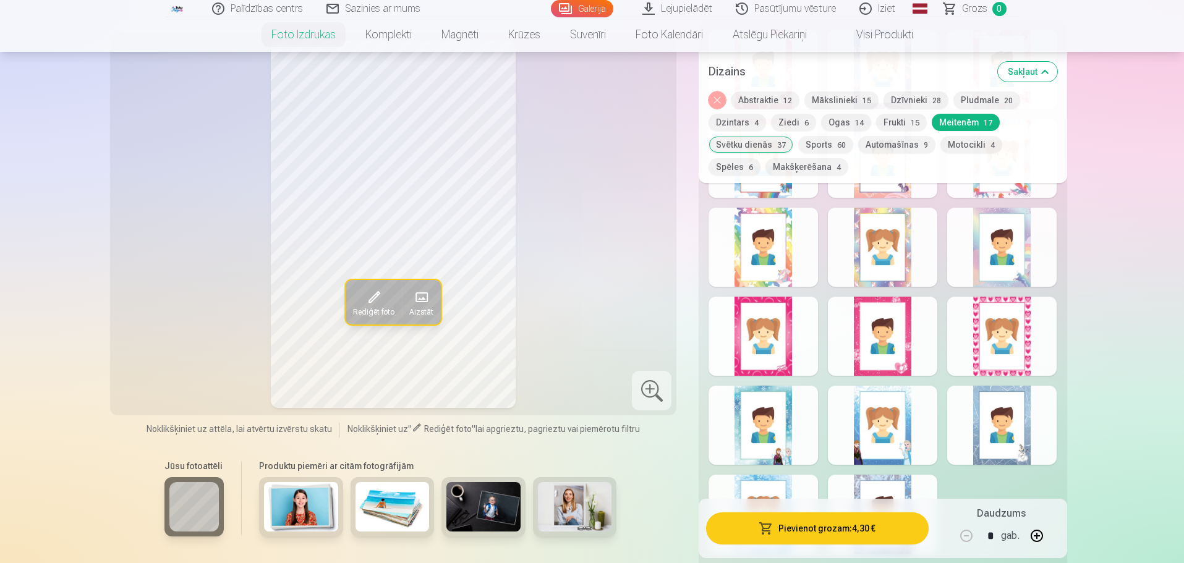
scroll to position [804, 0]
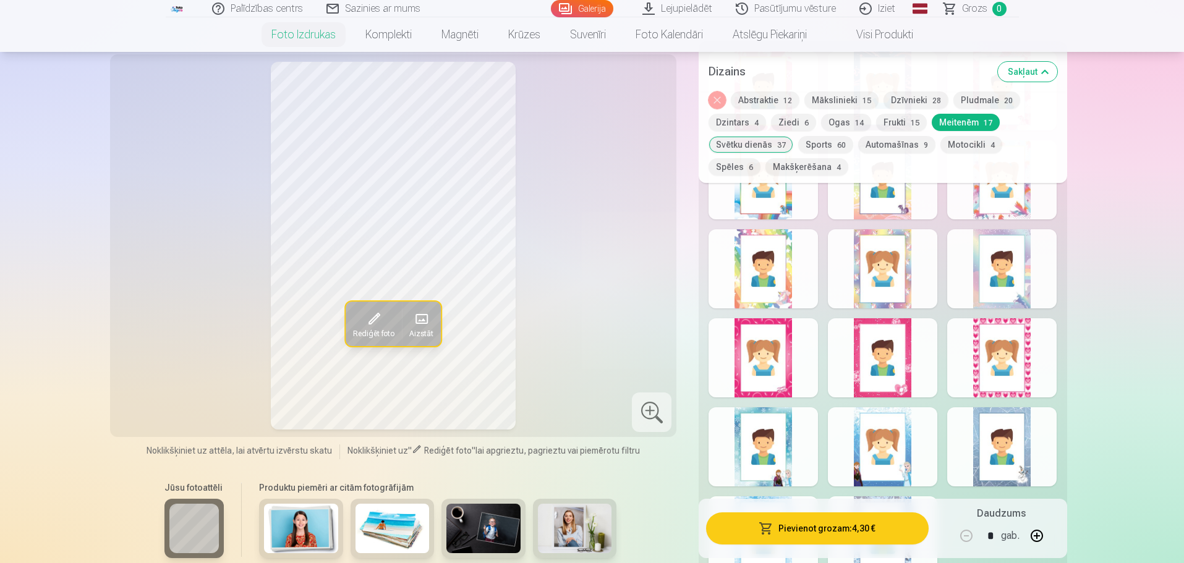
click at [966, 264] on div at bounding box center [1001, 268] width 109 height 79
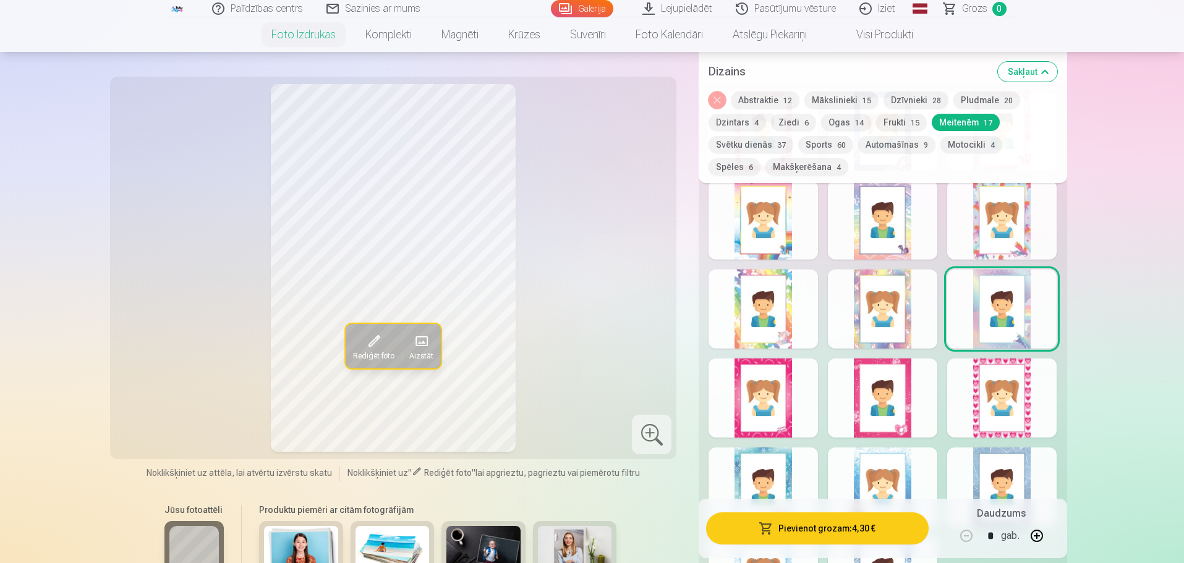
scroll to position [742, 0]
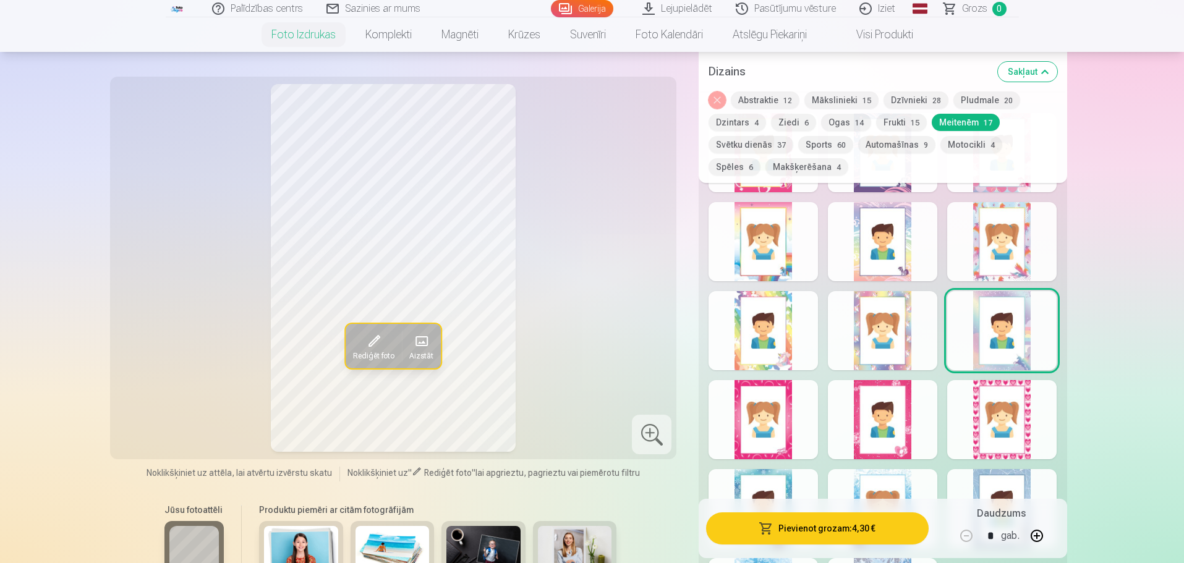
click at [1010, 229] on div at bounding box center [1001, 241] width 109 height 79
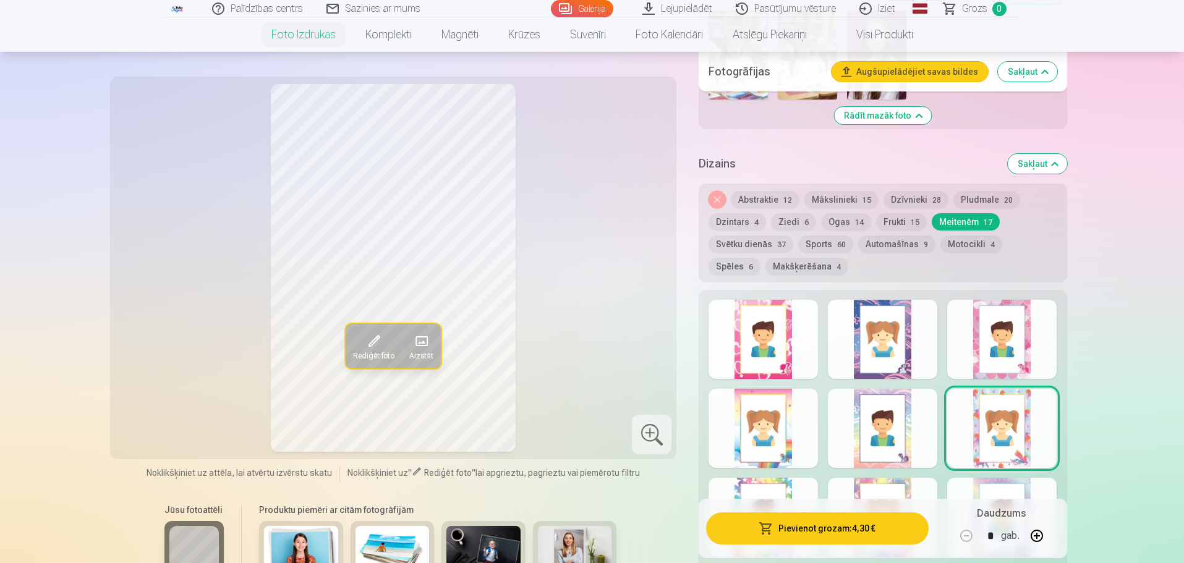
scroll to position [557, 0]
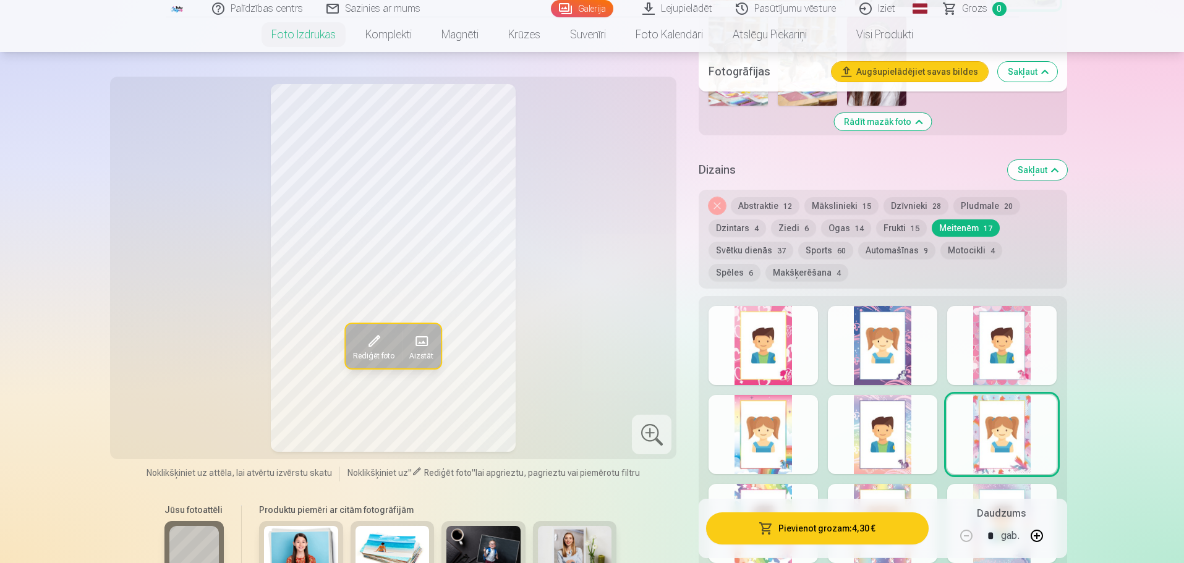
click at [722, 205] on button "Noņemiet dizainu" at bounding box center [717, 205] width 17 height 17
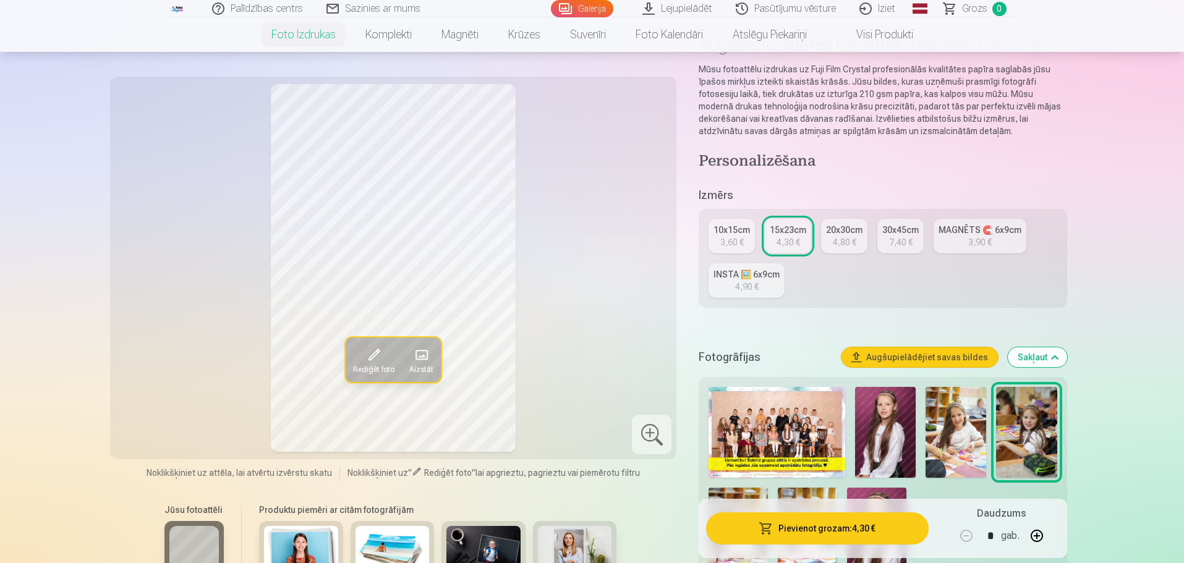
scroll to position [0, 0]
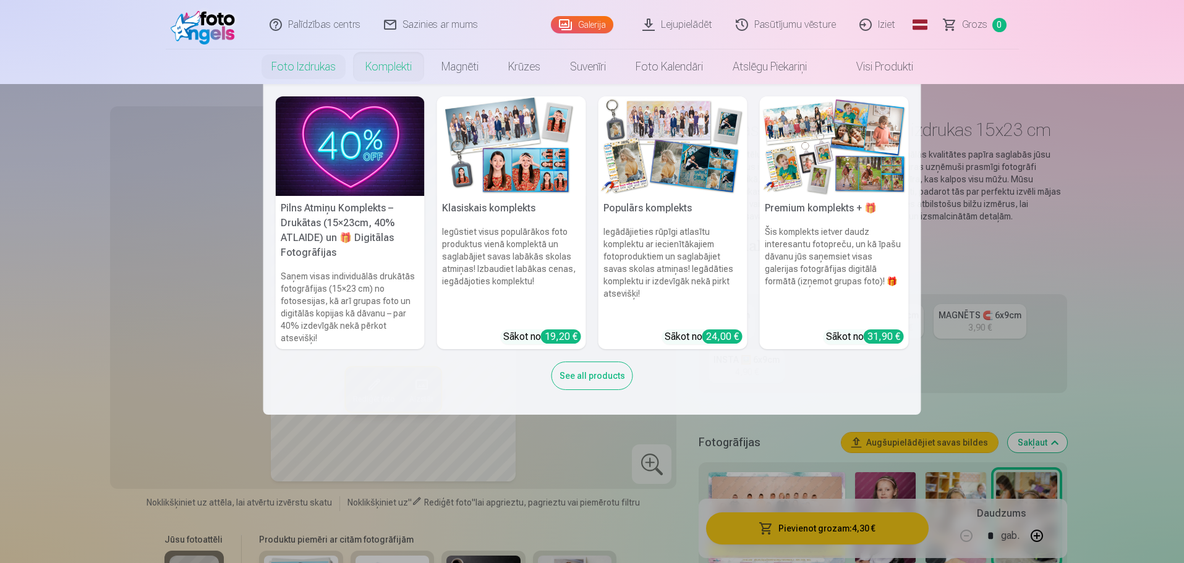
click at [340, 163] on img at bounding box center [350, 146] width 149 height 100
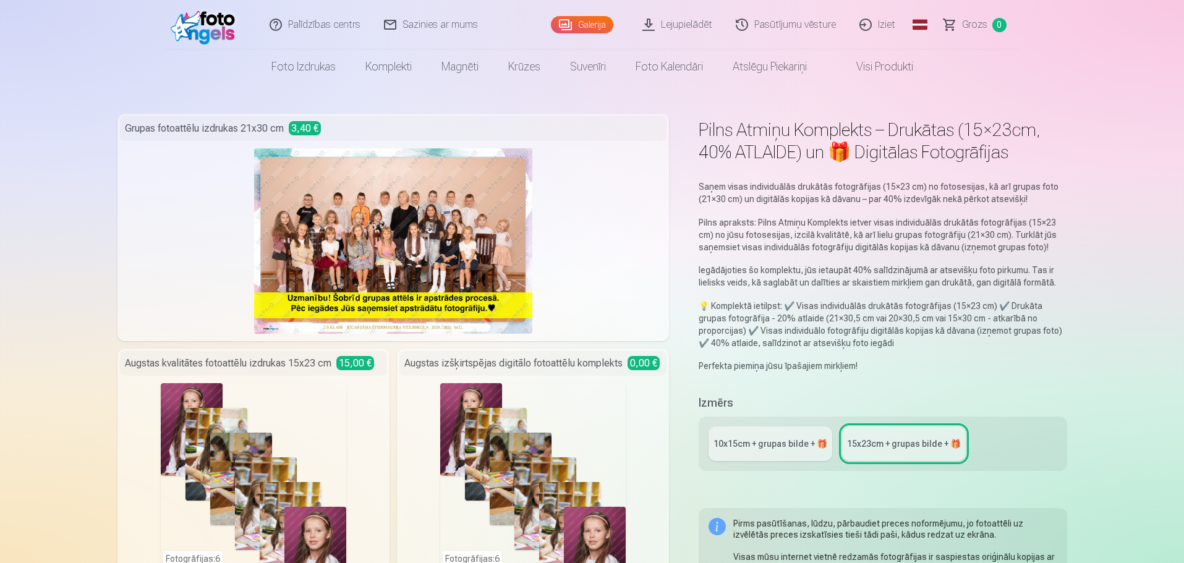
click at [582, 34] on div "Galerija" at bounding box center [585, 24] width 68 height 49
click at [589, 27] on link "Galerija" at bounding box center [582, 24] width 62 height 17
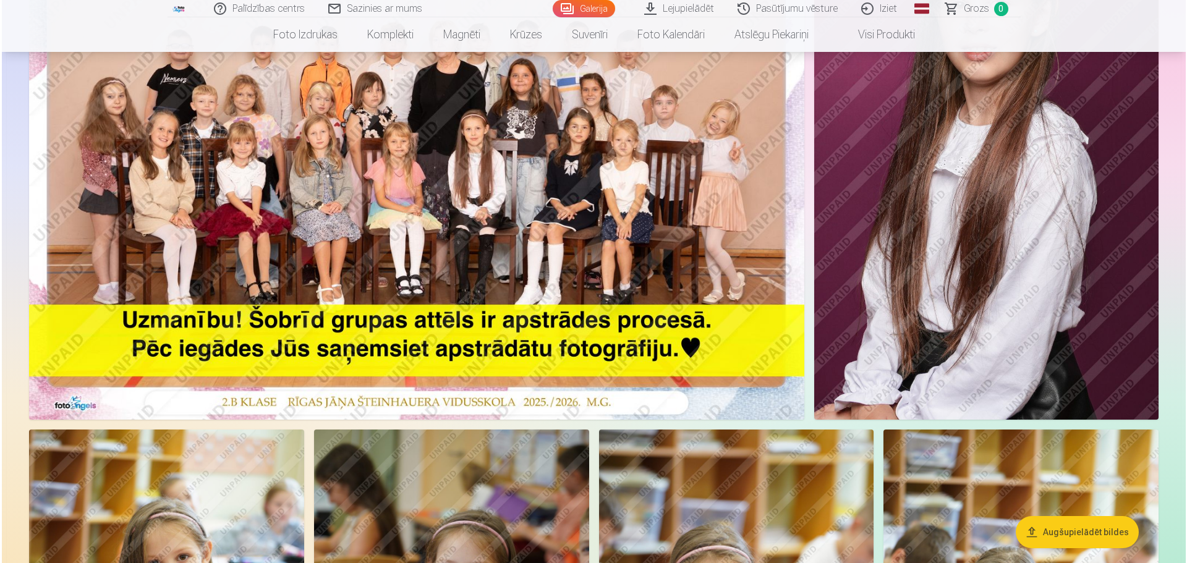
scroll to position [124, 0]
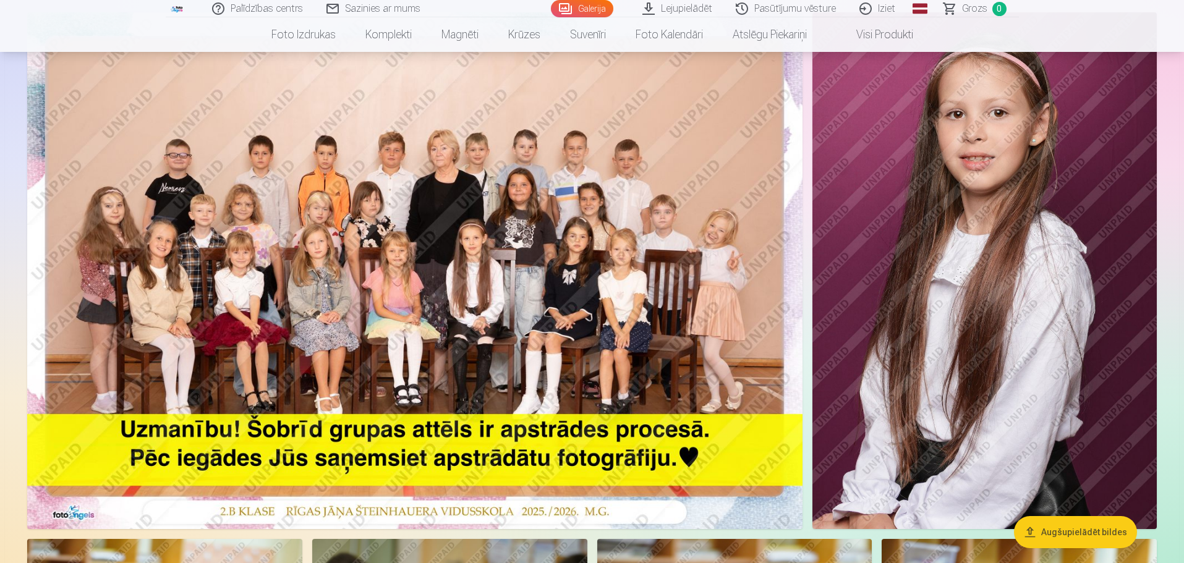
click at [619, 197] on img at bounding box center [414, 270] width 775 height 517
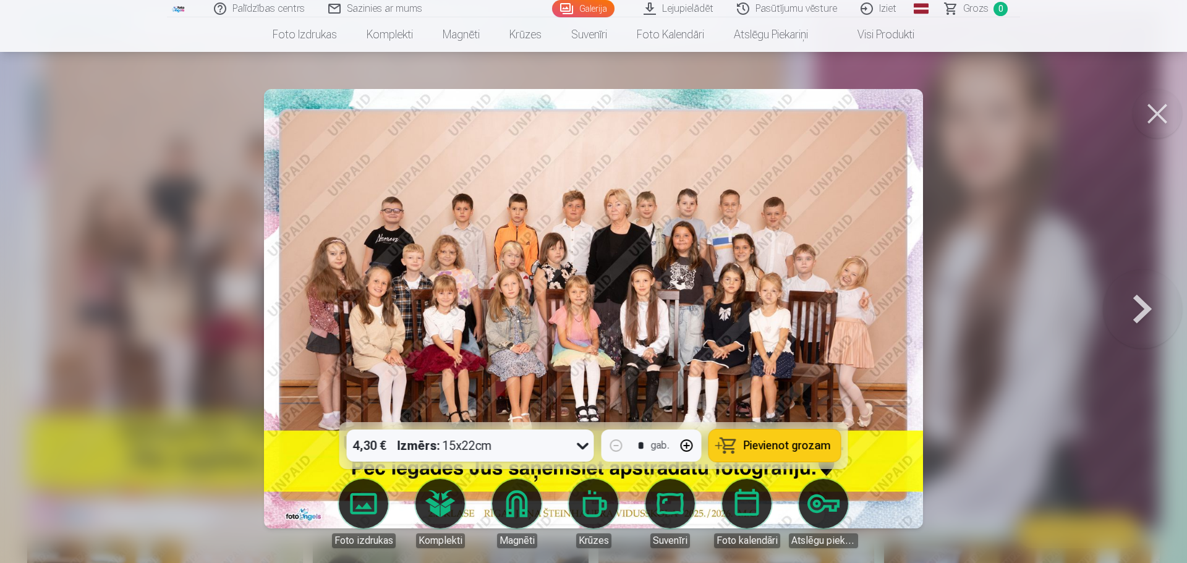
click at [398, 216] on img at bounding box center [593, 309] width 659 height 440
click at [1151, 305] on button at bounding box center [1142, 309] width 79 height 202
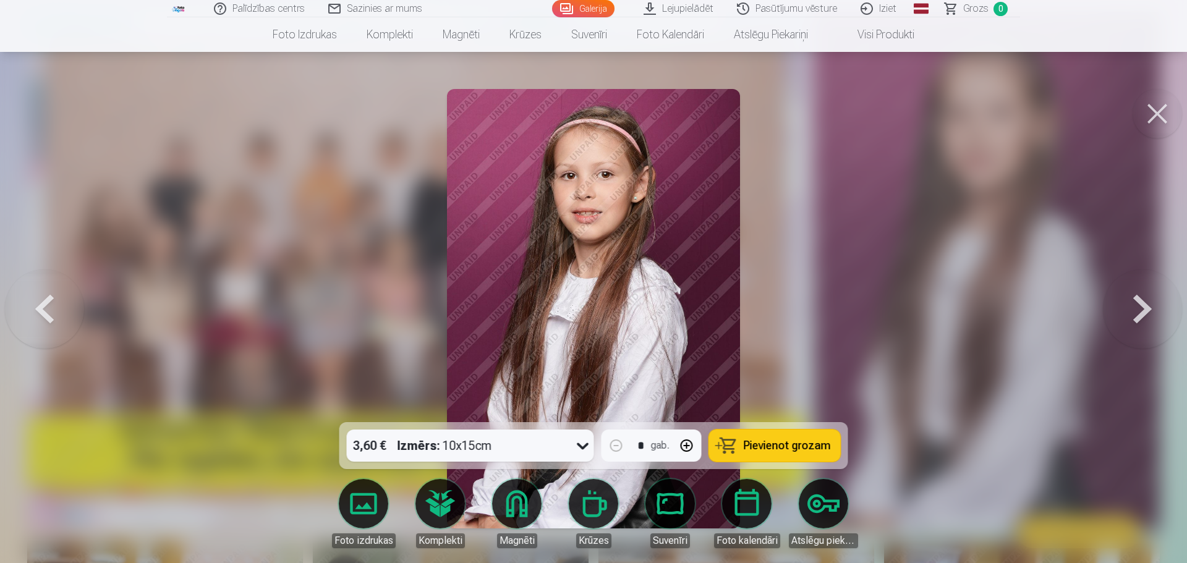
click at [1151, 305] on button at bounding box center [1142, 309] width 79 height 202
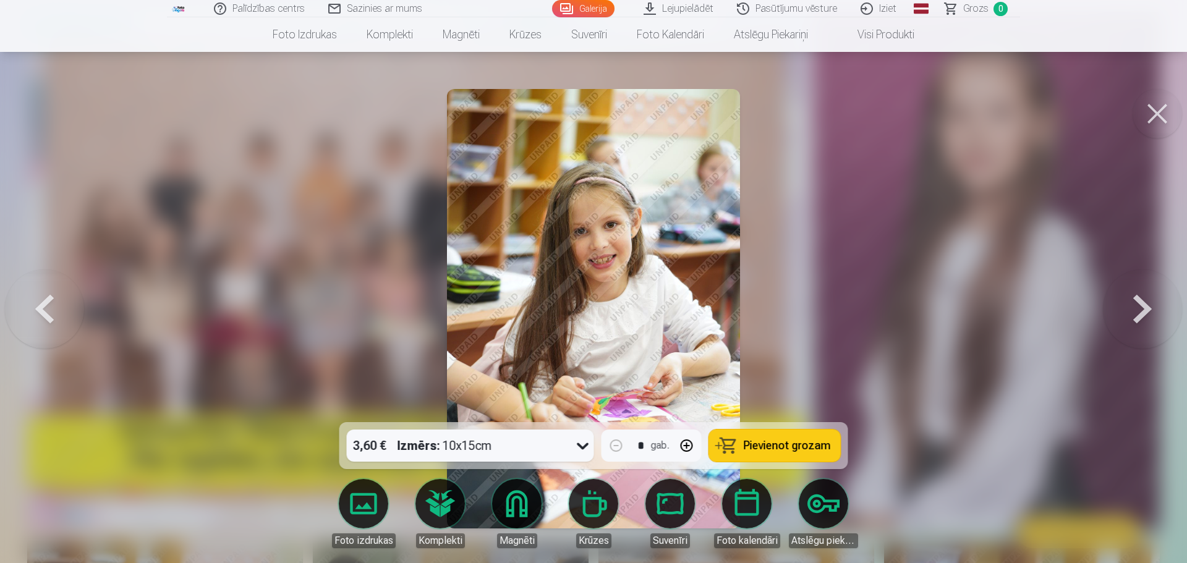
click at [1151, 305] on button at bounding box center [1142, 309] width 79 height 202
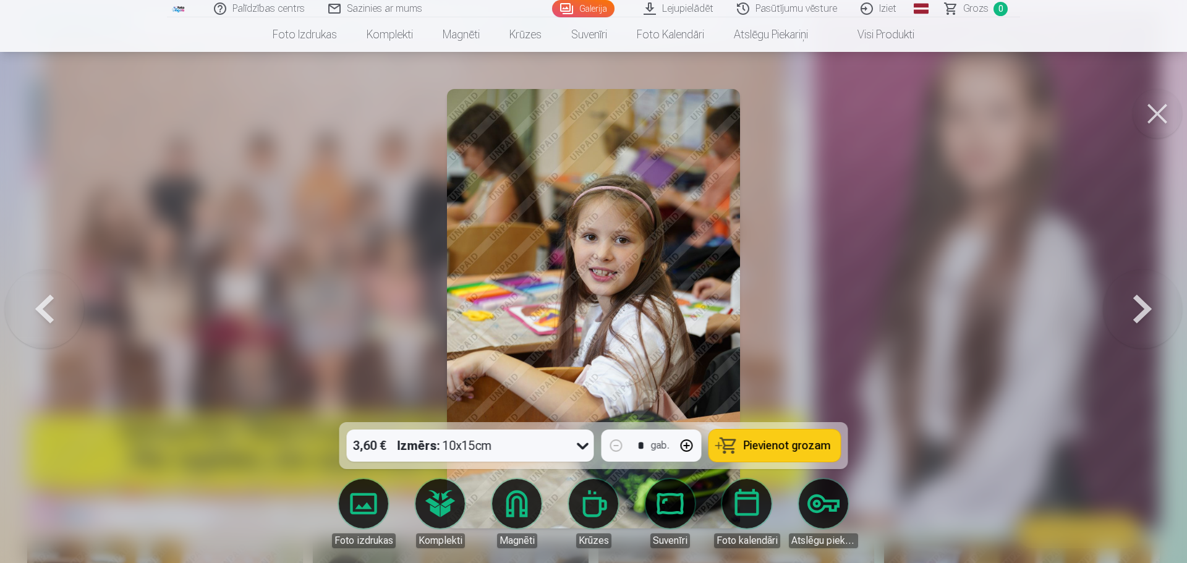
click at [1151, 305] on button at bounding box center [1142, 309] width 79 height 202
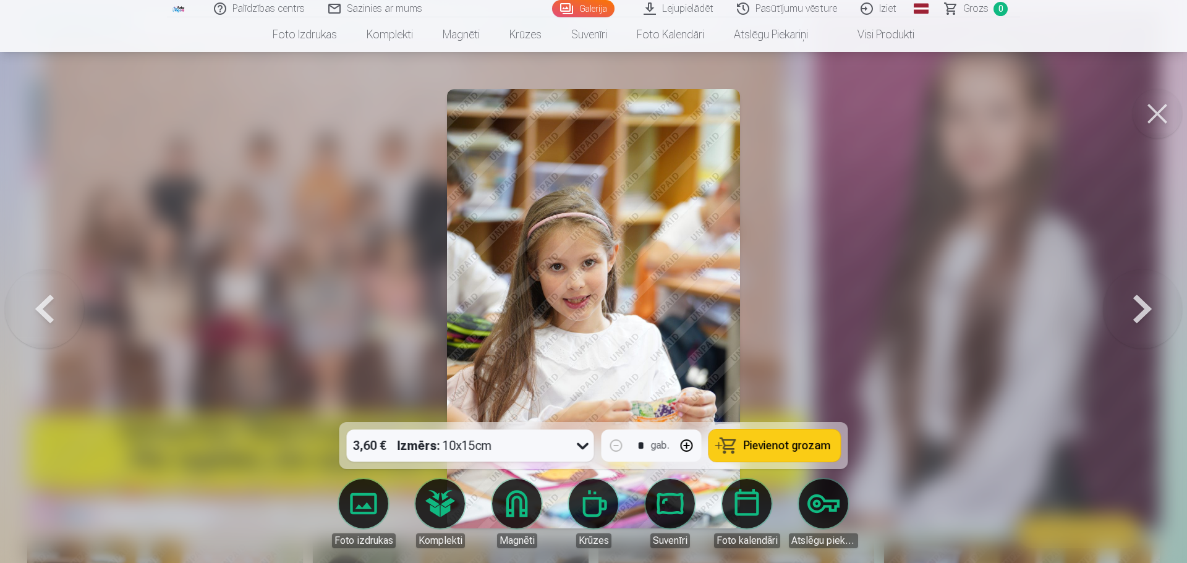
click at [1151, 305] on button at bounding box center [1142, 309] width 79 height 202
